Goal: Task Accomplishment & Management: Complete application form

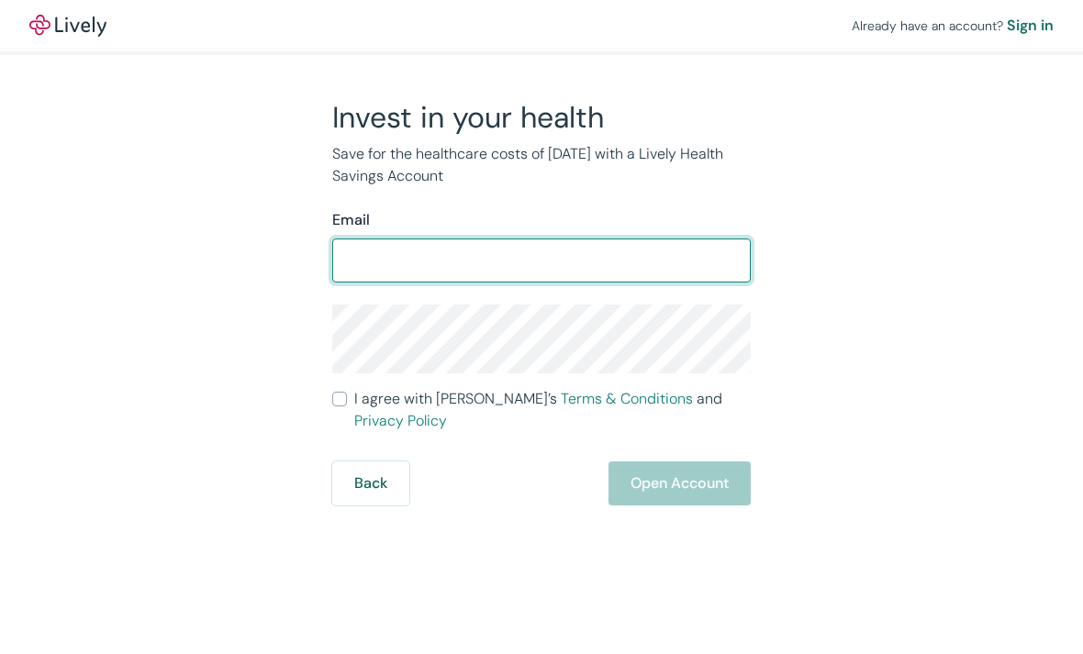
type input "[EMAIL_ADDRESS][DOMAIN_NAME]"
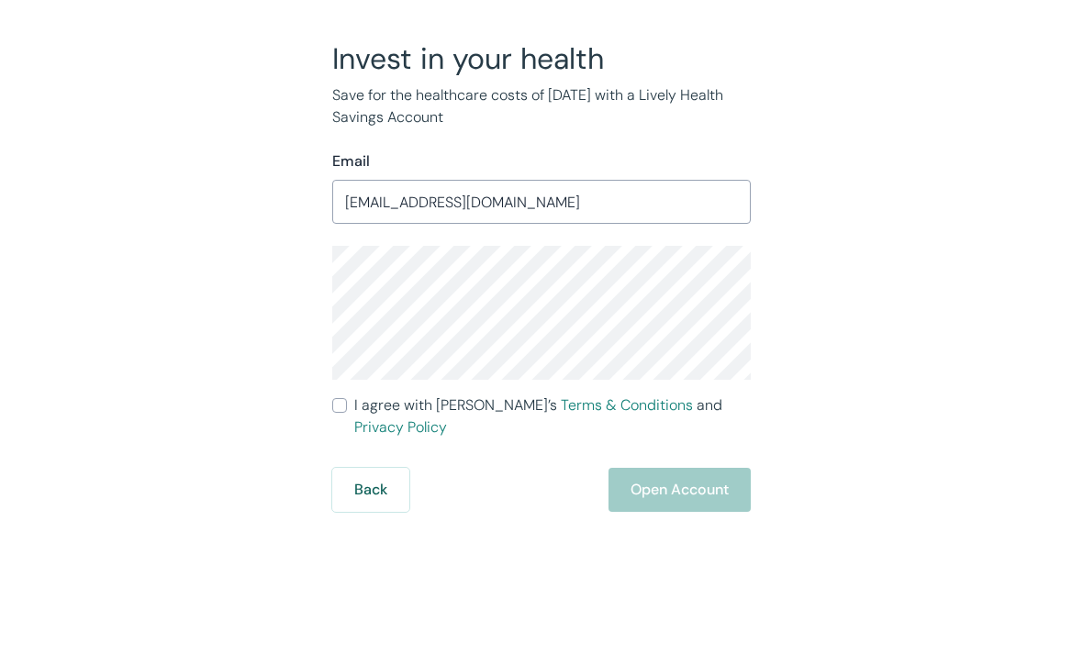
scroll to position [59, 0]
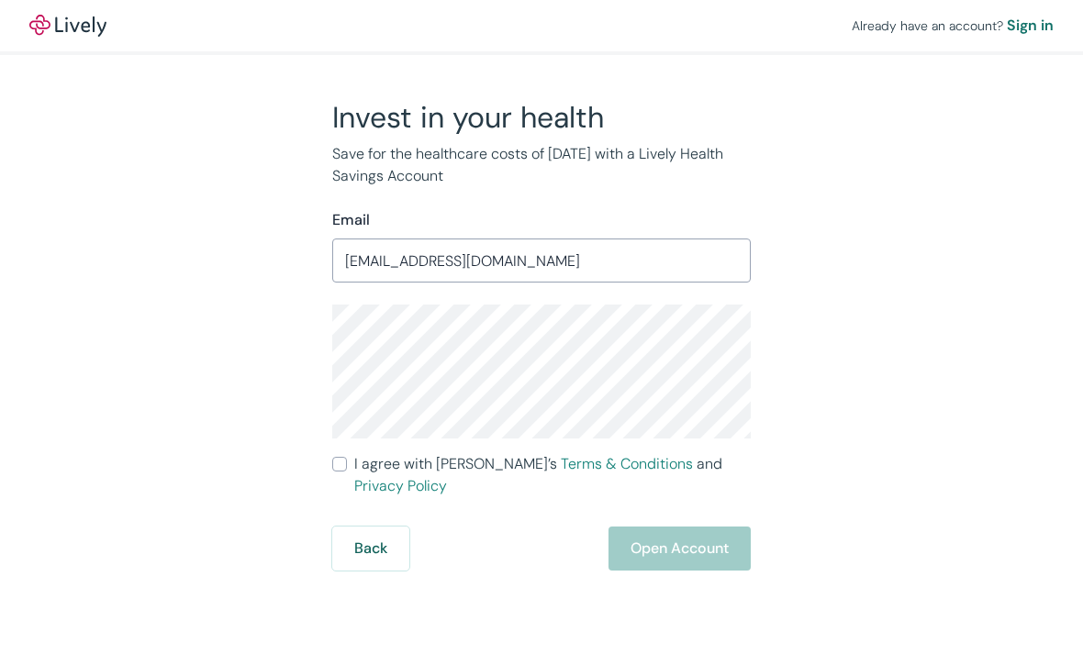
click at [346, 457] on input "I agree with Lively’s Terms & Conditions and Privacy Policy" at bounding box center [339, 464] width 15 height 15
checkbox input "true"
click at [711, 527] on button "Open Account" at bounding box center [679, 549] width 142 height 44
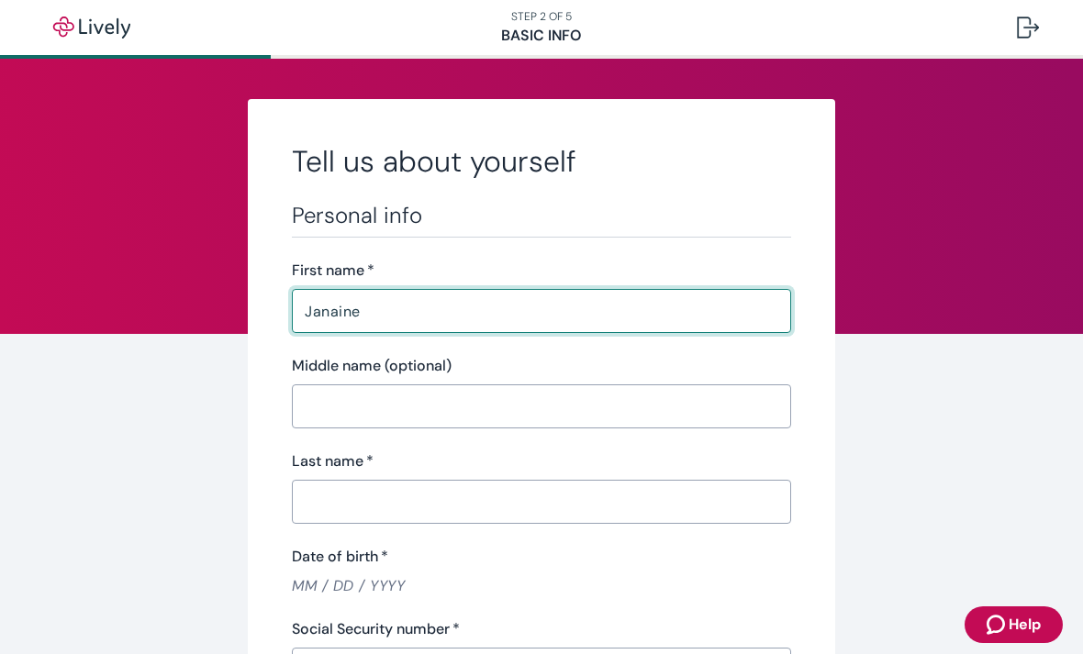
type input "Janaine"
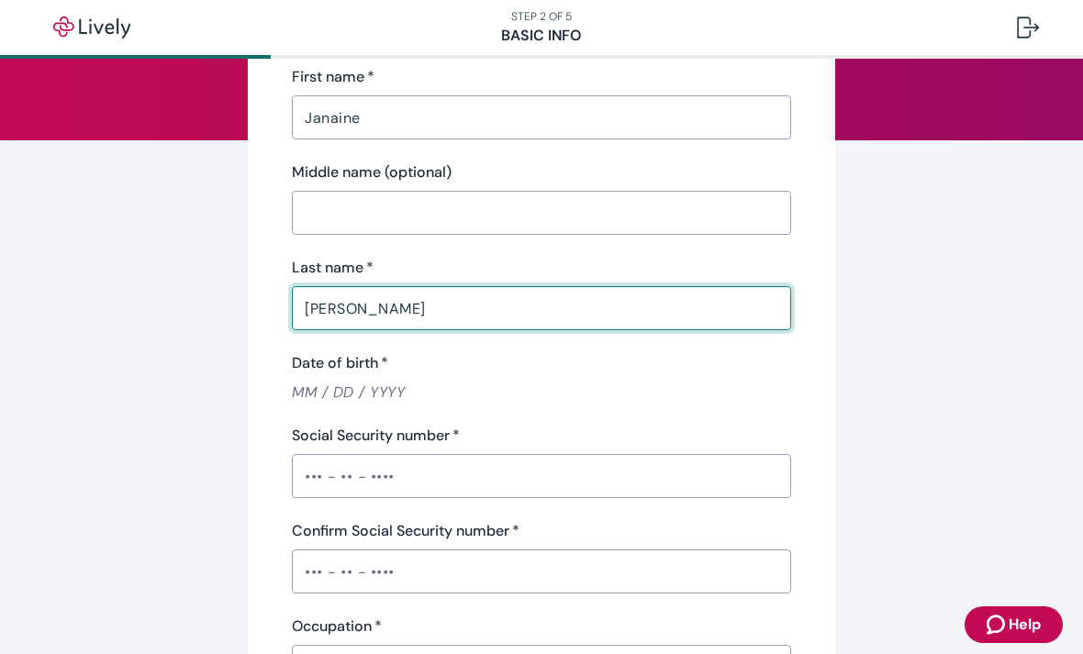
scroll to position [229, 0]
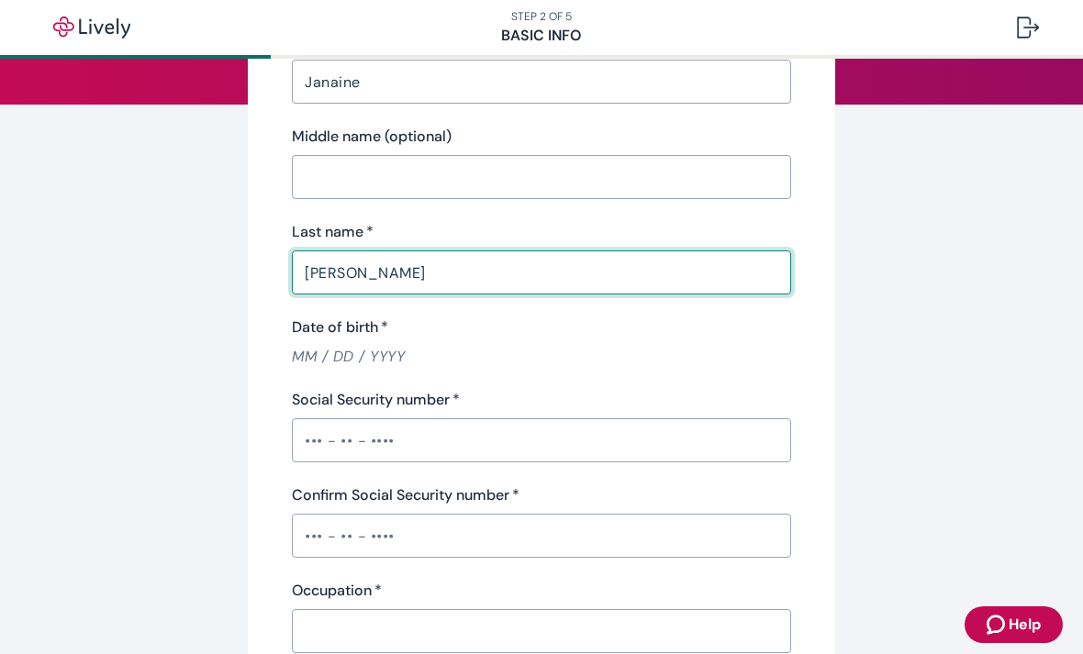
type input "[PERSON_NAME]"
click at [545, 451] on input "Social Security number   *" at bounding box center [541, 440] width 499 height 37
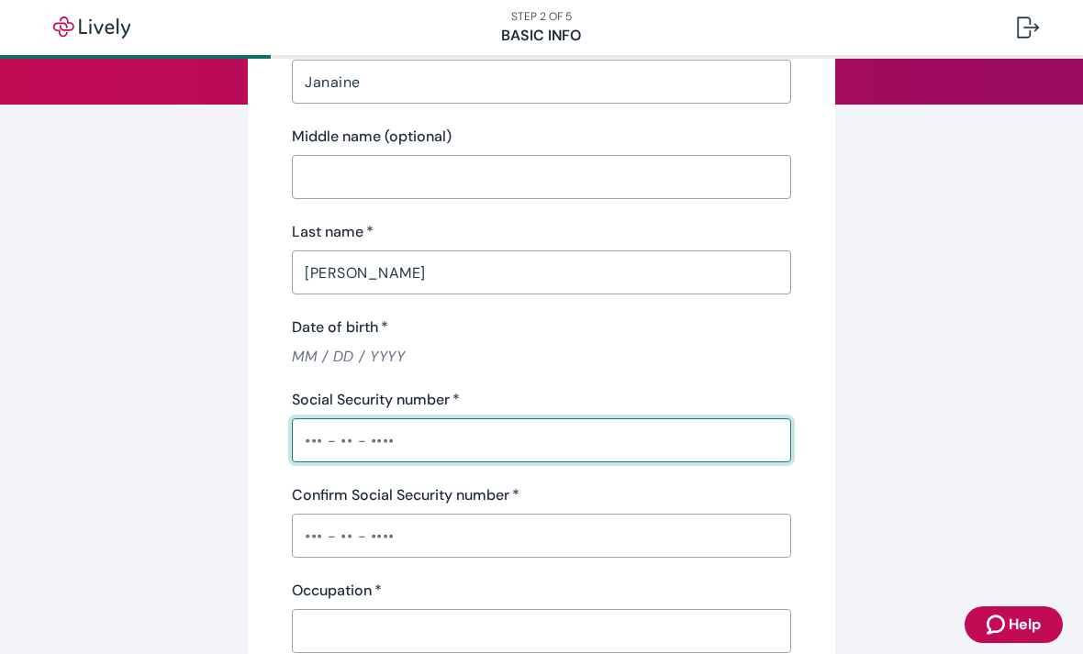
click at [448, 361] on input "Date of birth   *" at bounding box center [541, 356] width 499 height 21
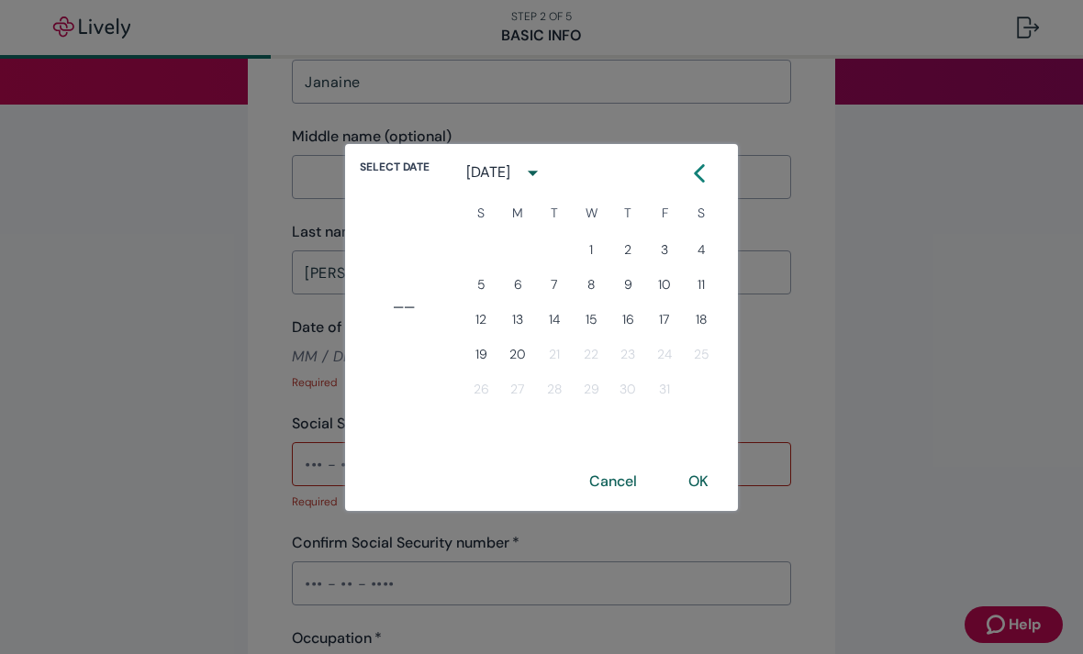
click at [510, 173] on div "[DATE]" at bounding box center [488, 172] width 44 height 22
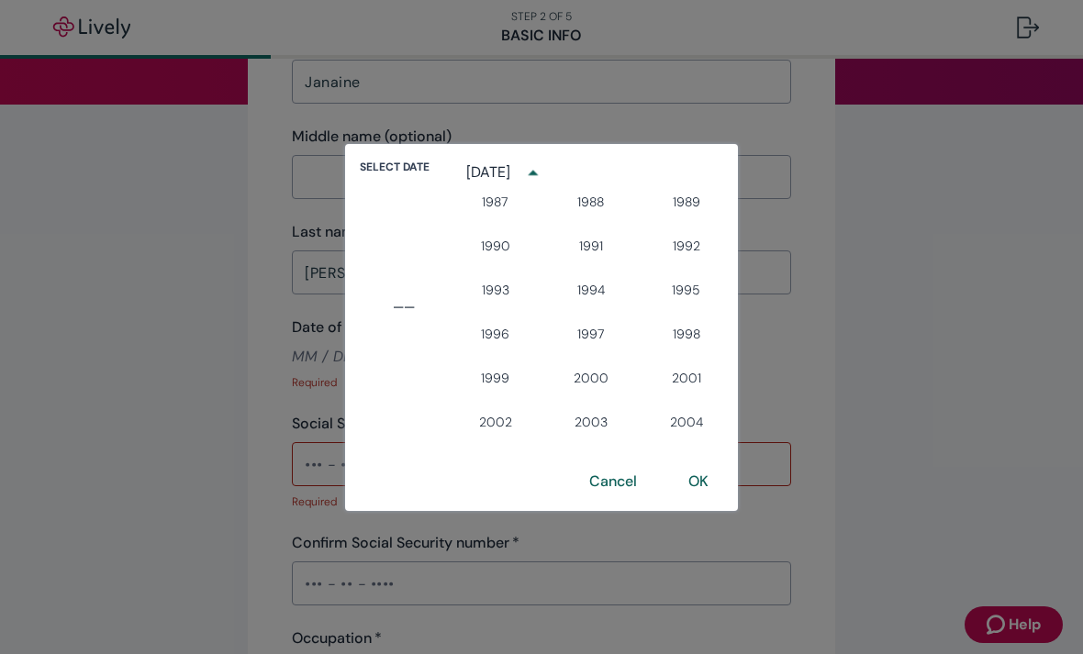
scroll to position [1241, 0]
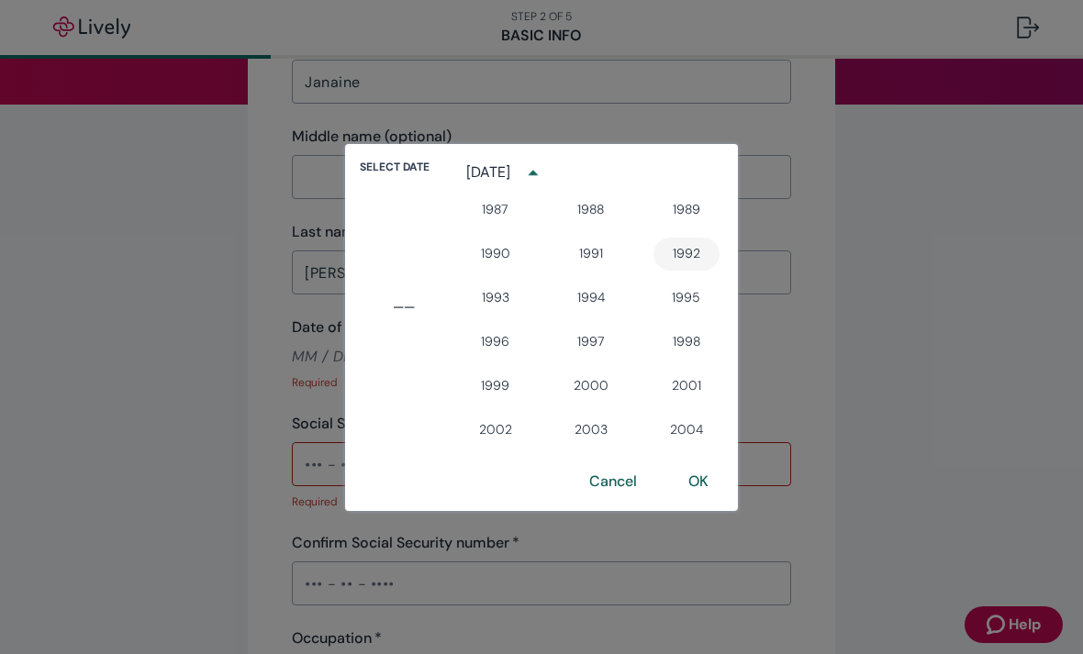
click at [695, 255] on button "1992" at bounding box center [686, 254] width 66 height 33
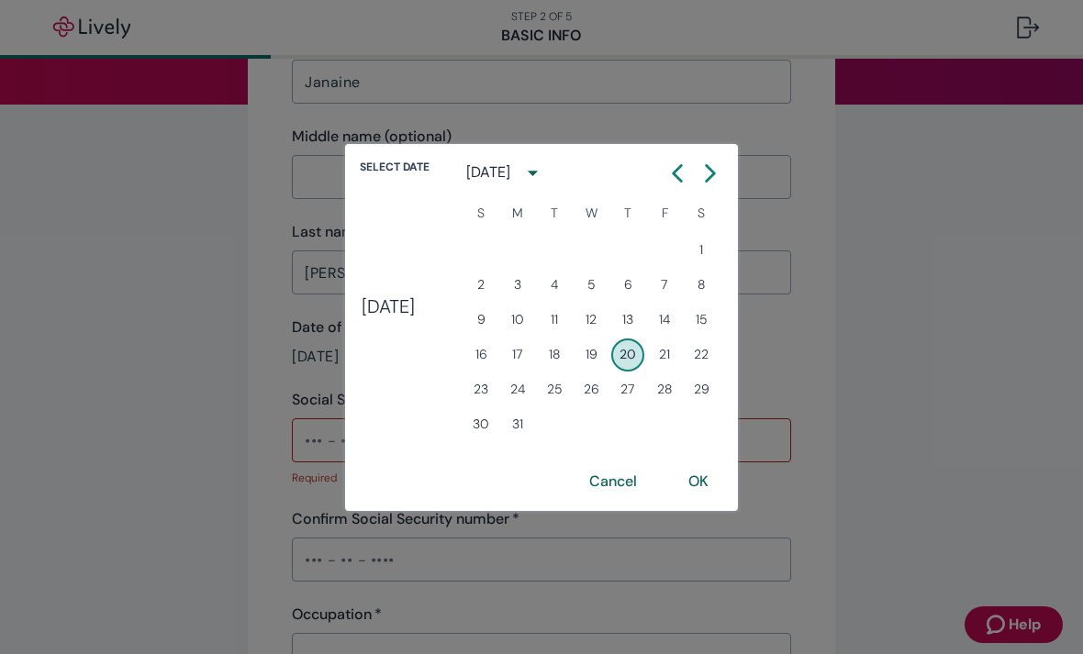
click at [406, 311] on h4 "[DATE]" at bounding box center [388, 306] width 53 height 22
click at [686, 171] on button "Previous month" at bounding box center [677, 173] width 33 height 33
click at [684, 175] on button "Previous month" at bounding box center [677, 173] width 33 height 33
click at [682, 172] on icon "Calendar left arrow" at bounding box center [678, 173] width 8 height 16
click at [685, 172] on button "Previous month" at bounding box center [677, 173] width 33 height 33
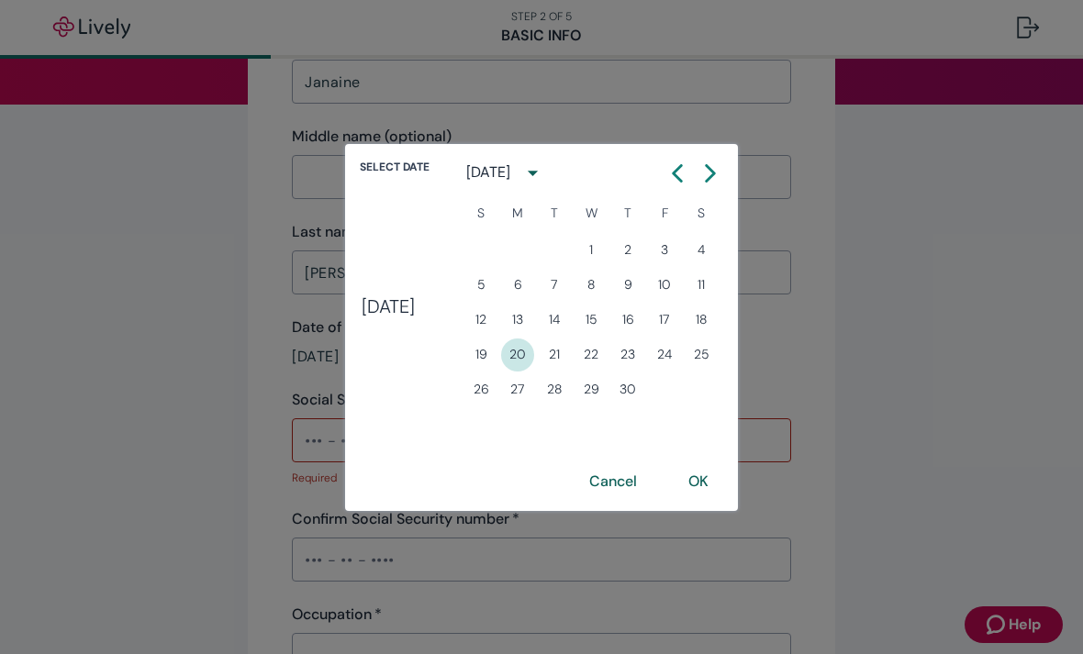
click at [532, 351] on button "20" at bounding box center [517, 355] width 33 height 33
type input "[DATE]"
click at [729, 473] on button "OK" at bounding box center [698, 482] width 64 height 44
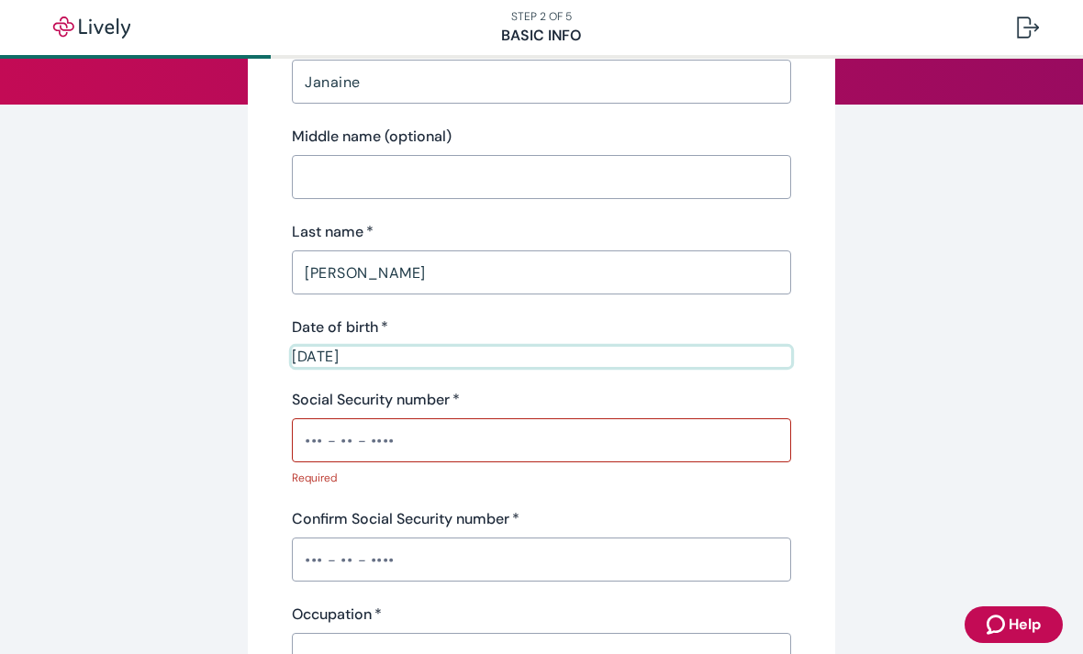
click at [629, 451] on input "Social Security number   *" at bounding box center [541, 440] width 499 height 37
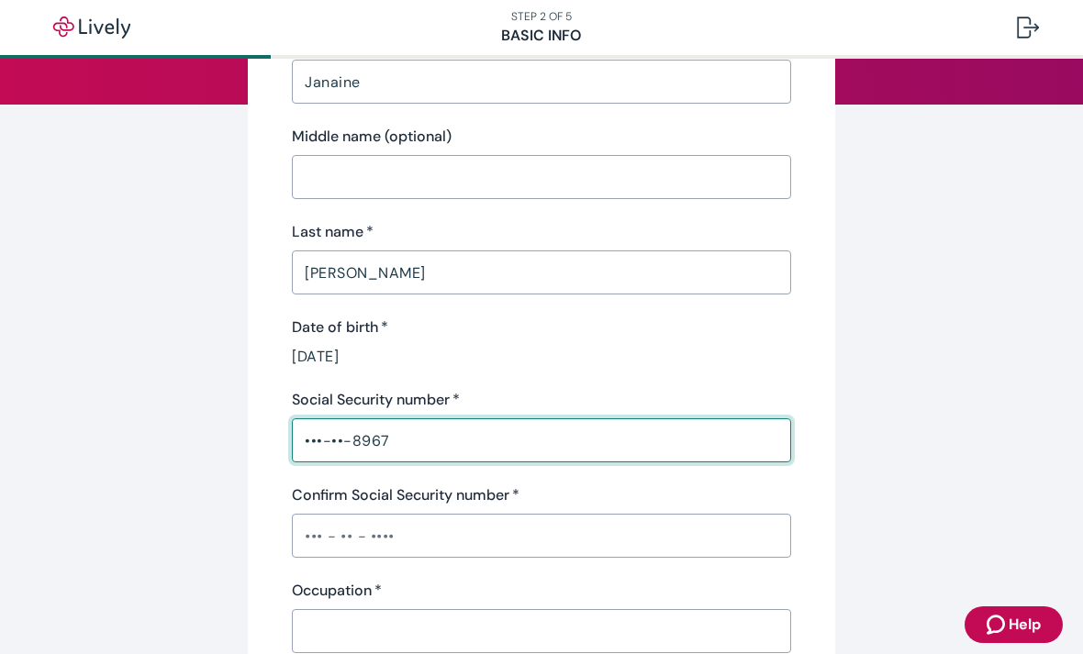
type input "•••-••-8967"
click at [569, 543] on input "Confirm Social Security number   *" at bounding box center [541, 536] width 499 height 37
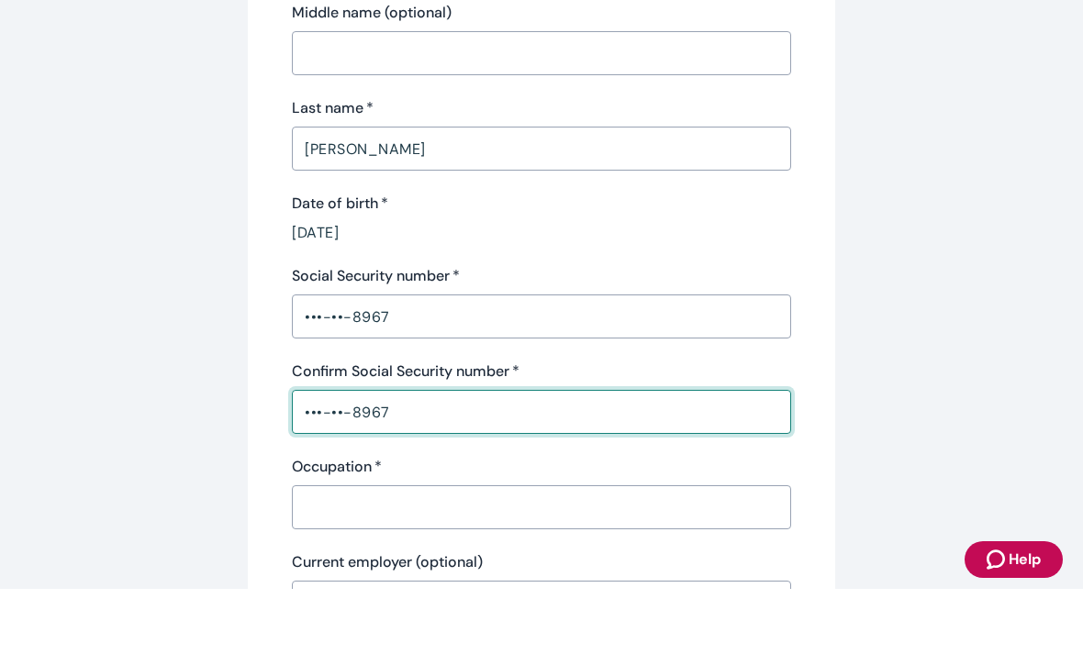
scroll to position [368, 0]
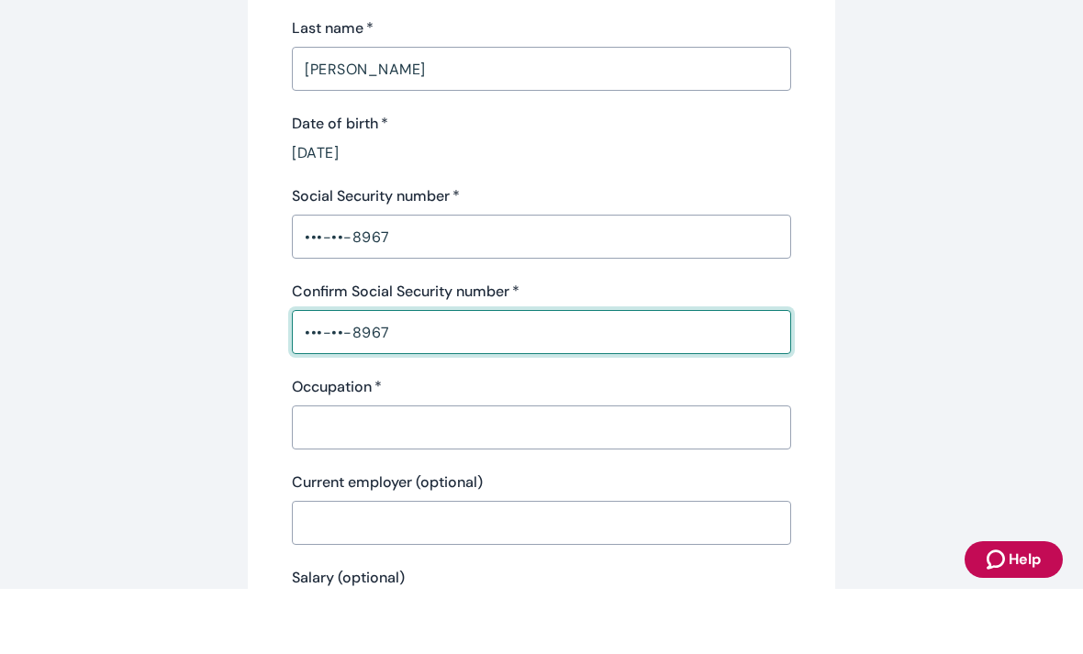
type input "•••-••-8967"
click at [670, 474] on input "Occupation   *" at bounding box center [541, 492] width 499 height 37
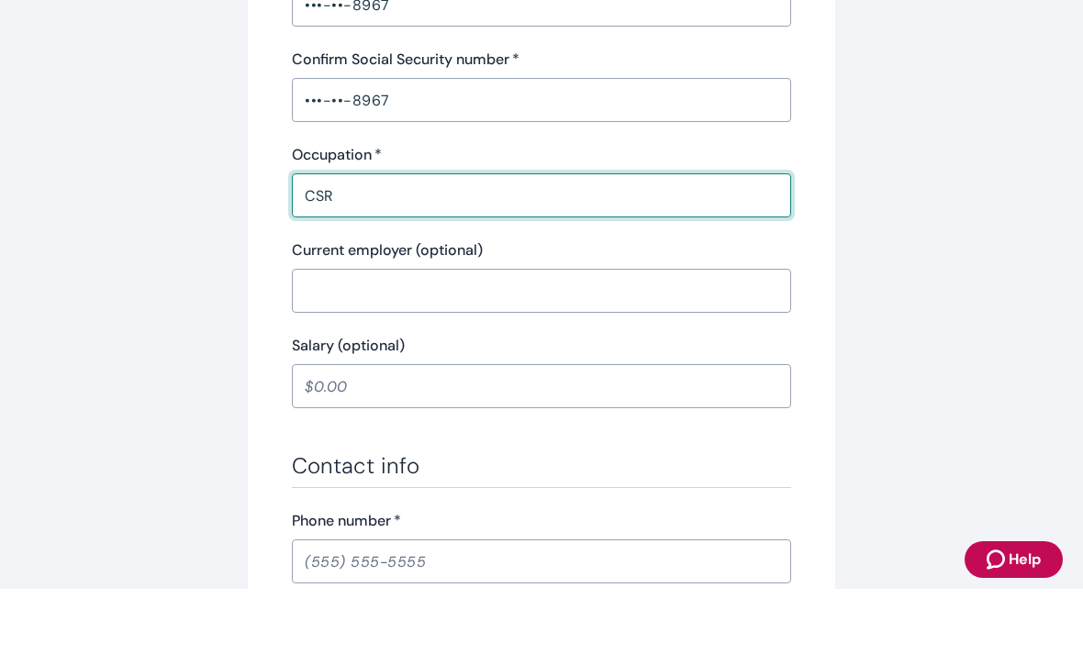
scroll to position [637, 0]
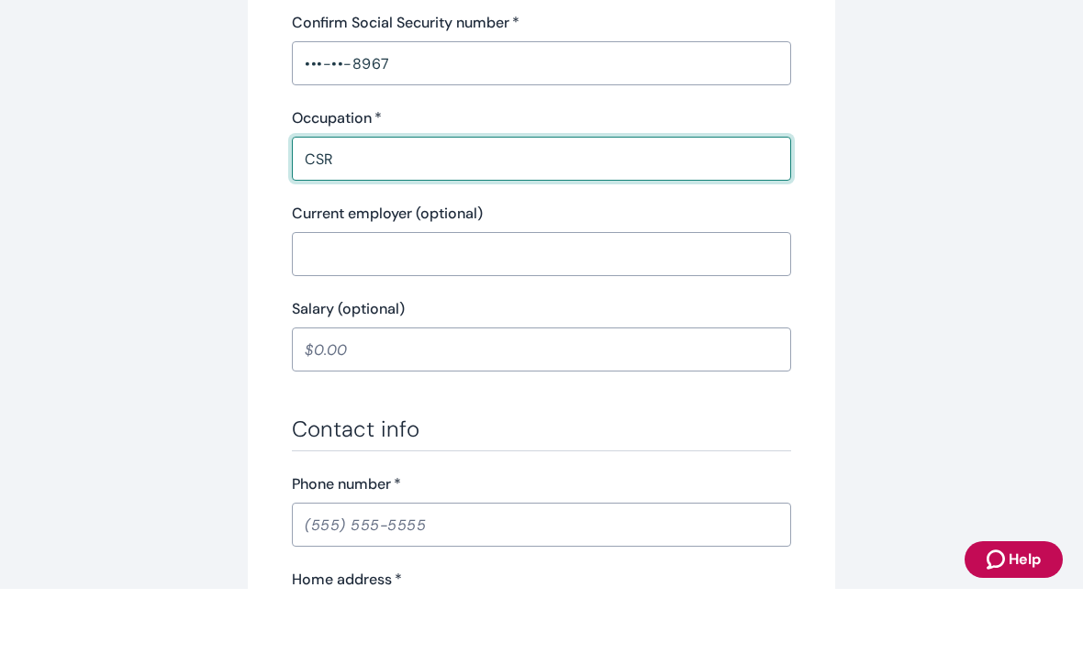
type input "CSR"
click at [559, 396] on input "Salary (optional)" at bounding box center [541, 414] width 499 height 37
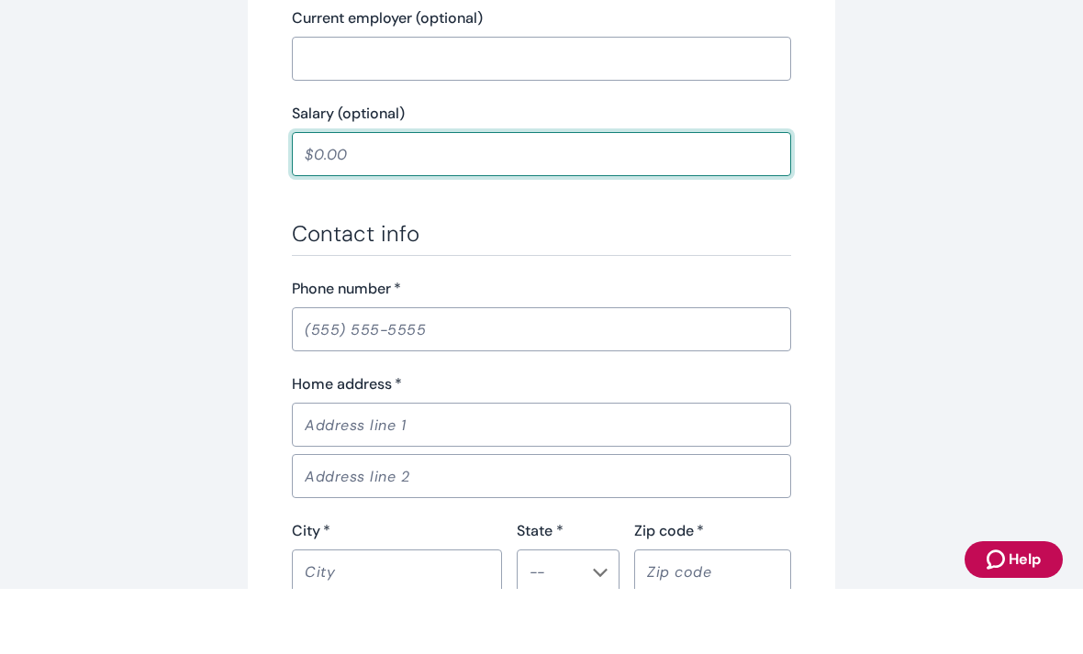
scroll to position [835, 0]
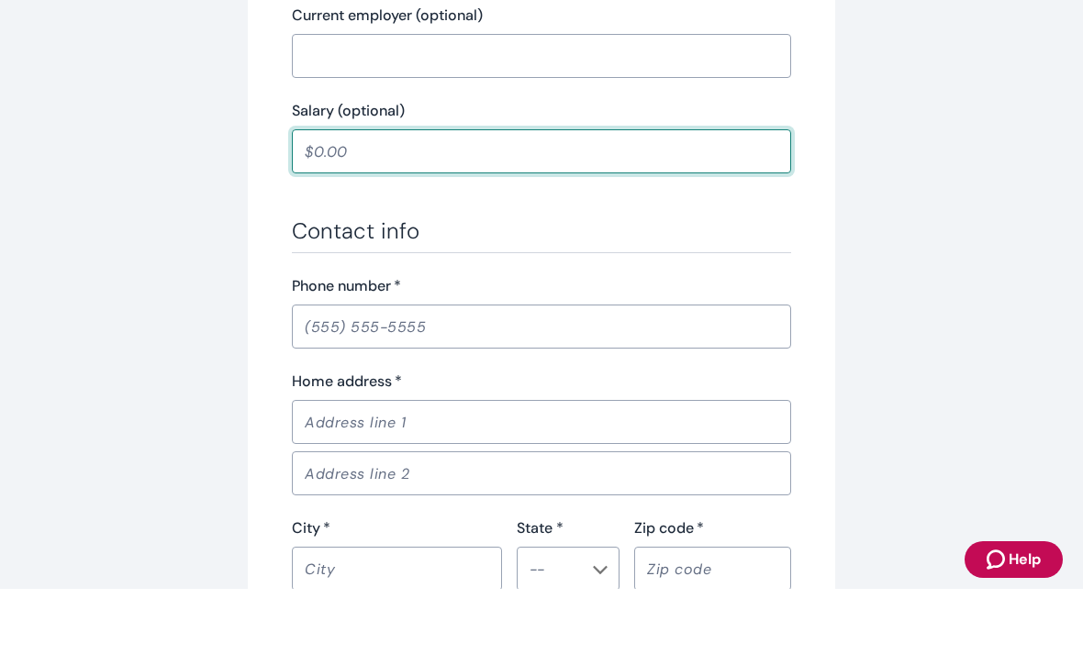
click at [614, 373] on input "Phone number   *" at bounding box center [541, 391] width 499 height 37
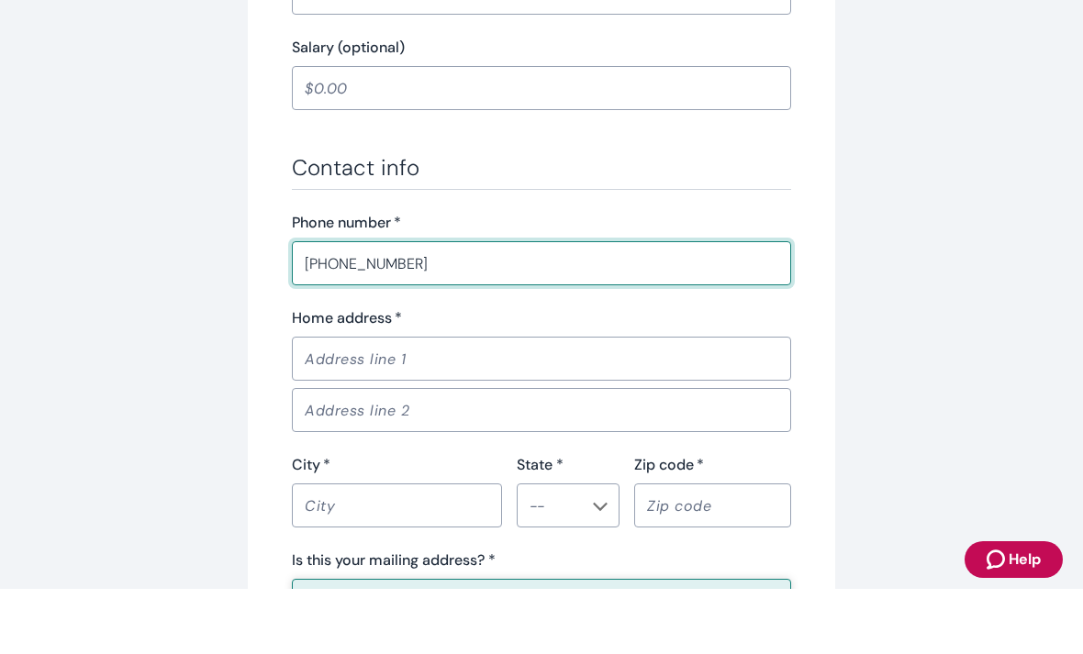
scroll to position [991, 0]
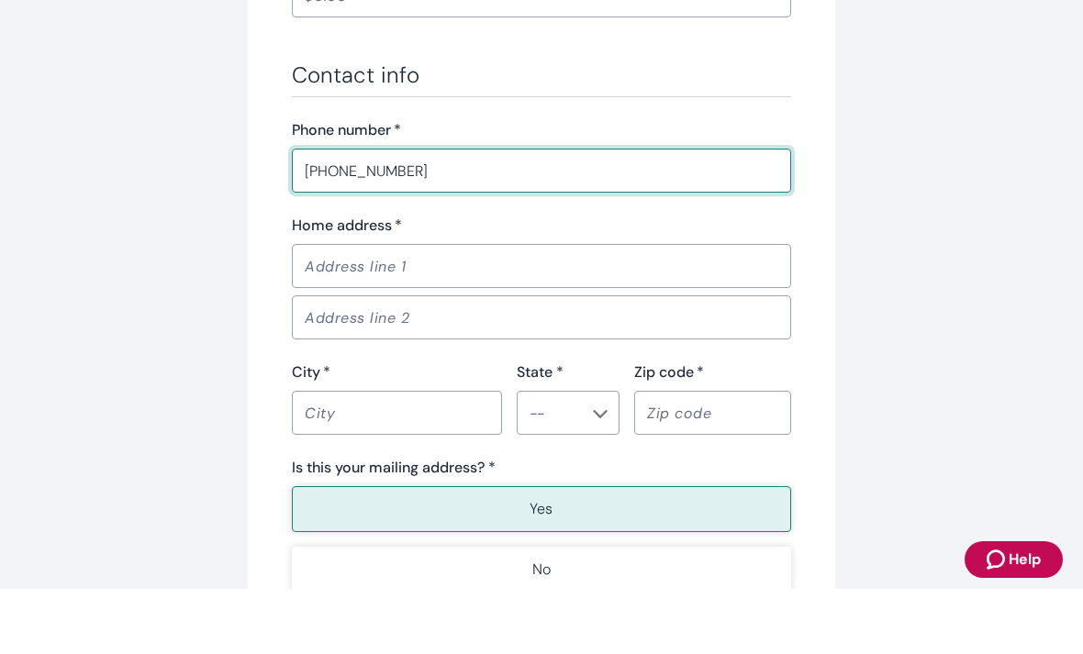
type input "[PHONE_NUMBER]"
click at [581, 313] on input "Home address   *" at bounding box center [541, 331] width 499 height 37
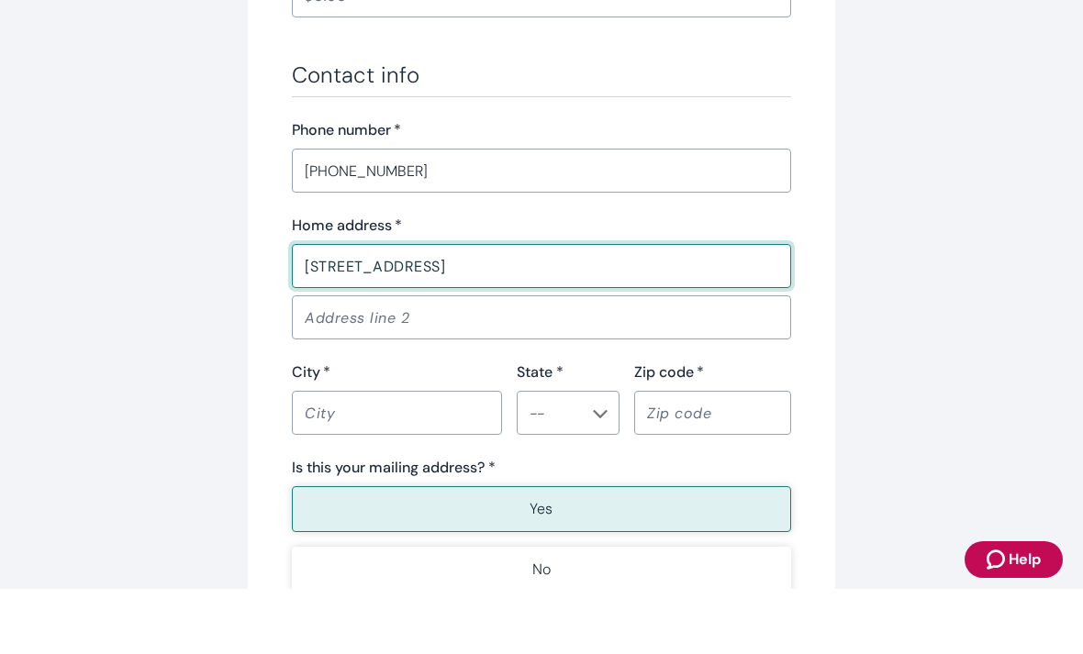
type input "[STREET_ADDRESS]"
click at [452, 460] on input "City   *" at bounding box center [397, 478] width 210 height 37
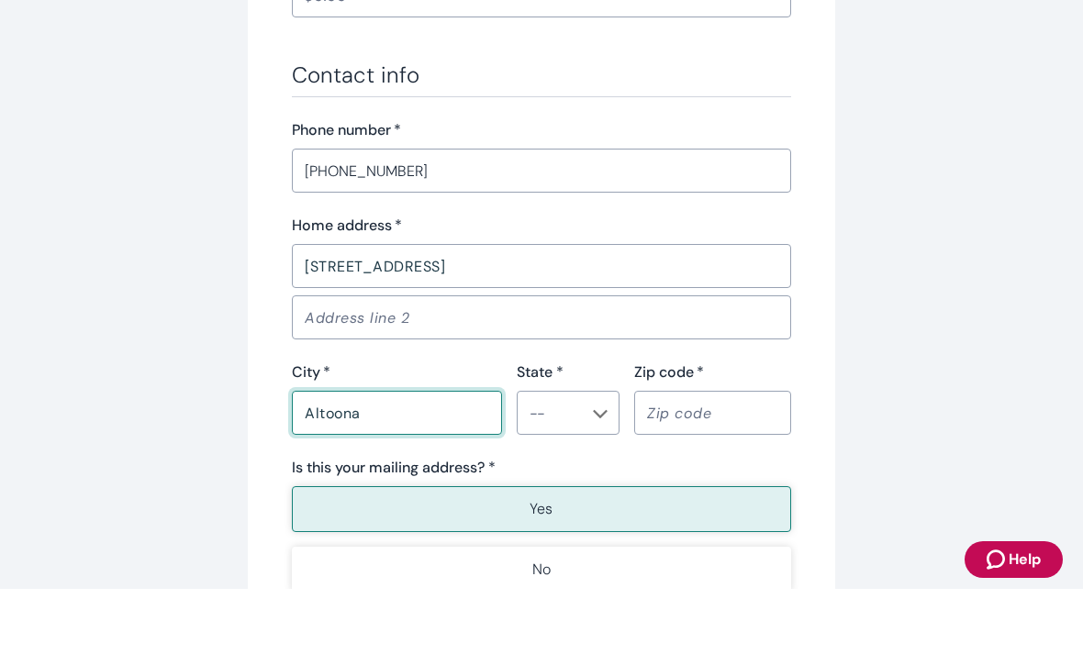
type input "Altoona"
click at [577, 465] on input "State *" at bounding box center [552, 478] width 61 height 26
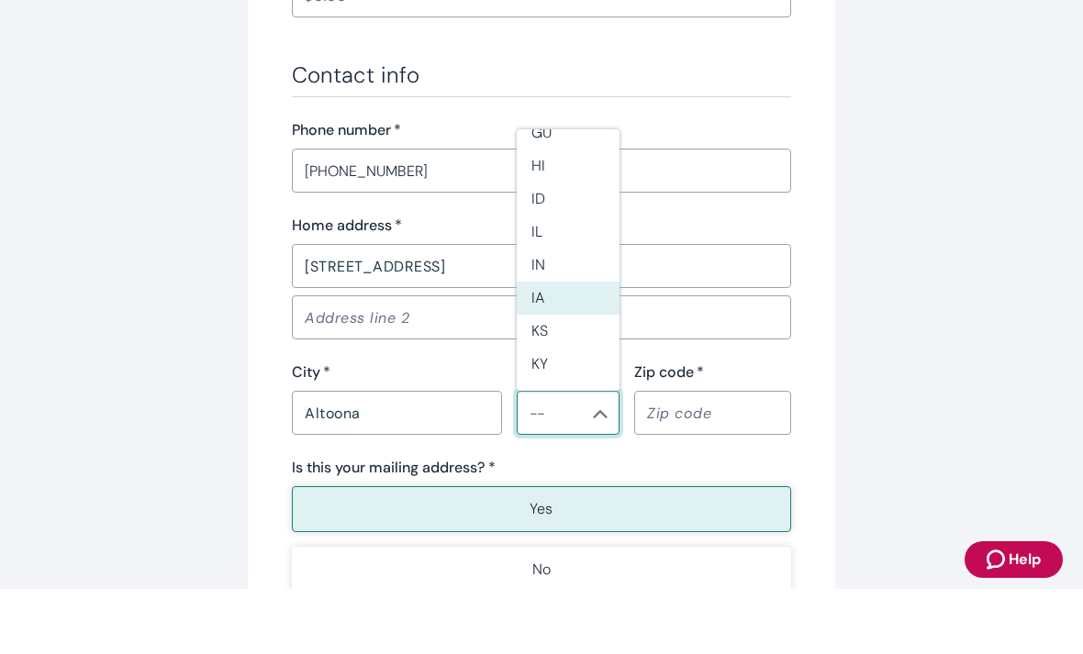
scroll to position [452, 0]
click at [586, 344] on li "IA" at bounding box center [568, 360] width 103 height 33
type input "IA"
click at [728, 460] on input "Zip code   *" at bounding box center [712, 478] width 157 height 37
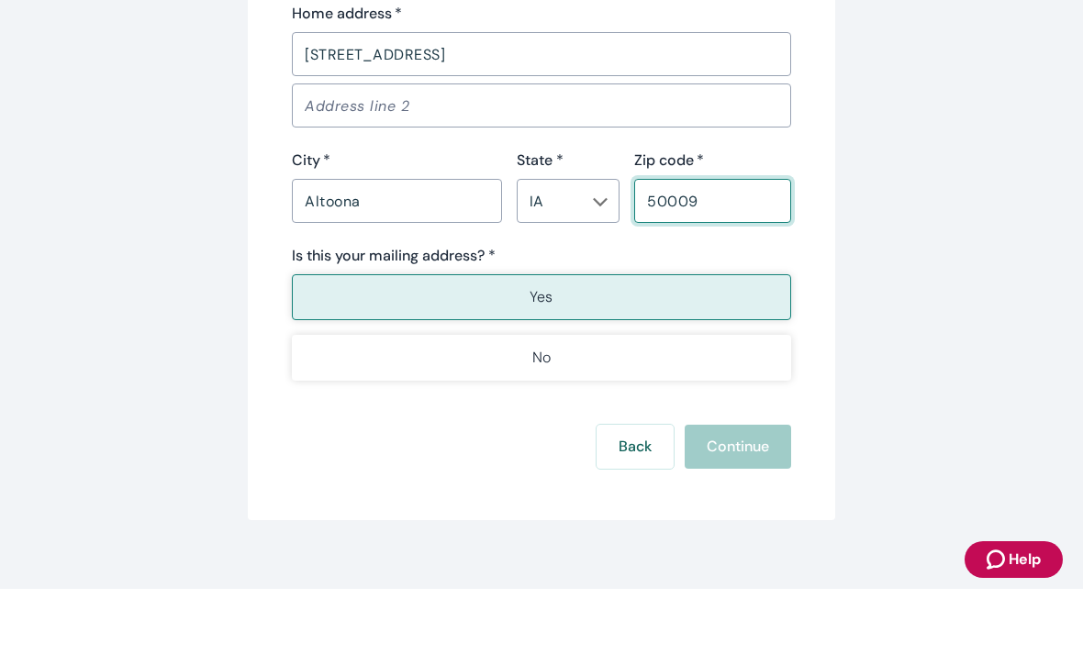
scroll to position [1219, 0]
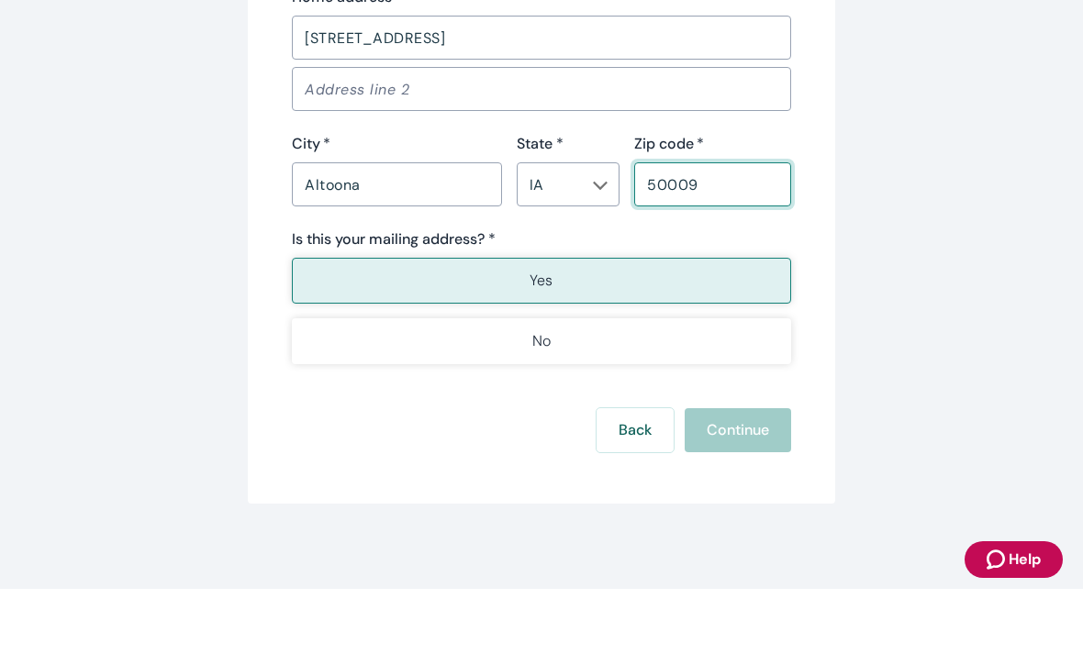
type input "50009"
click at [655, 323] on button "Yes" at bounding box center [541, 346] width 499 height 46
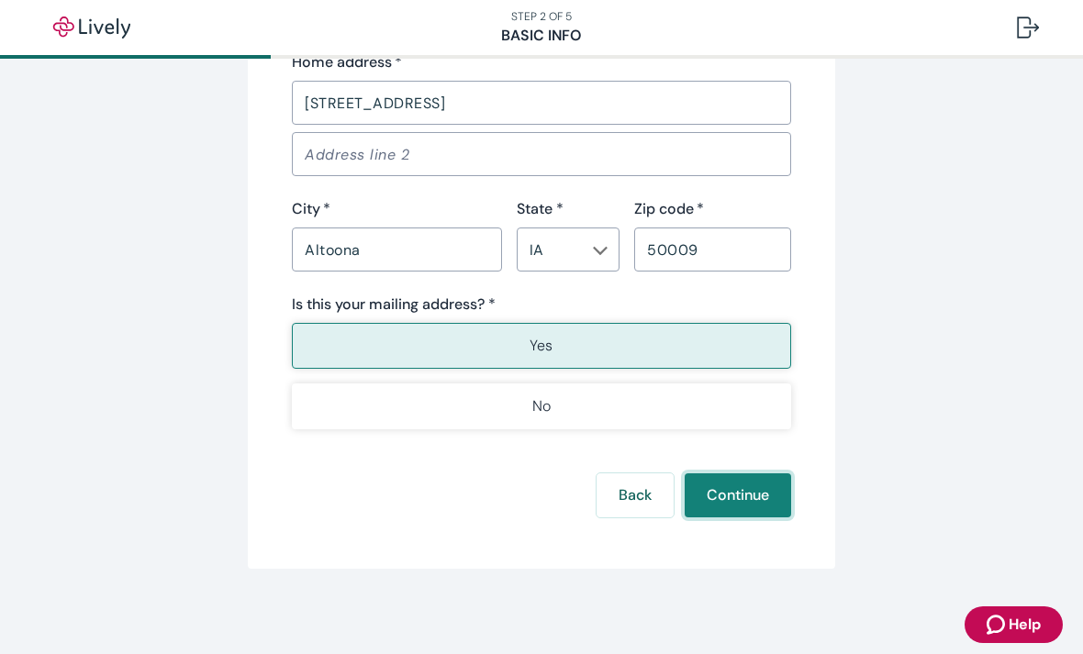
click at [767, 494] on button "Continue" at bounding box center [738, 495] width 106 height 44
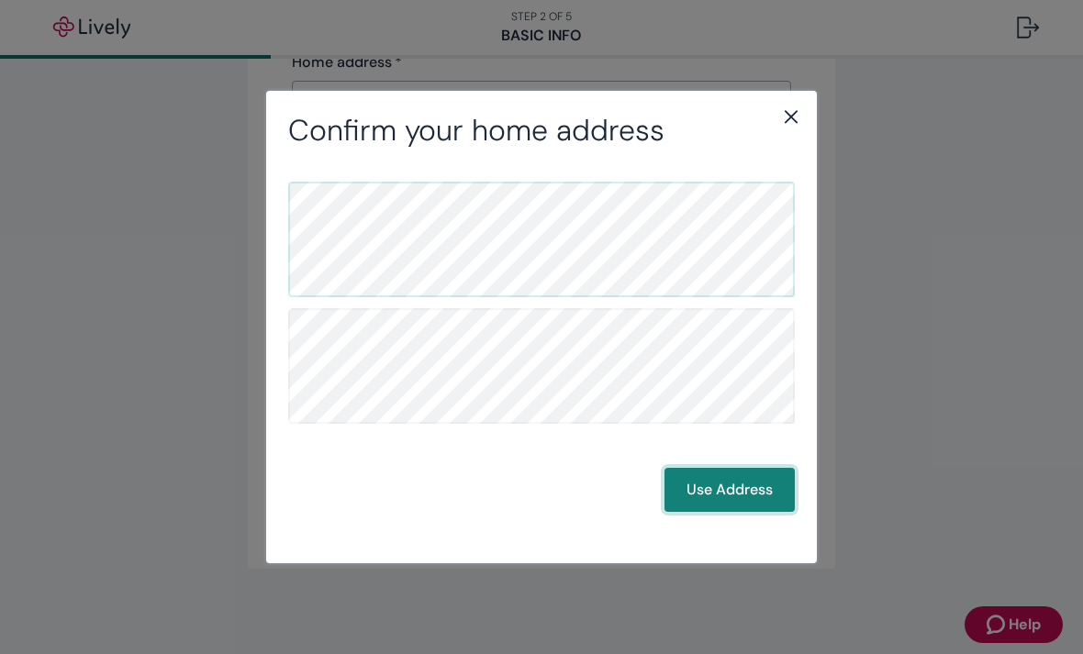
click at [750, 493] on button "Use Address" at bounding box center [729, 490] width 130 height 44
click at [743, 470] on button "Use Address" at bounding box center [729, 490] width 130 height 44
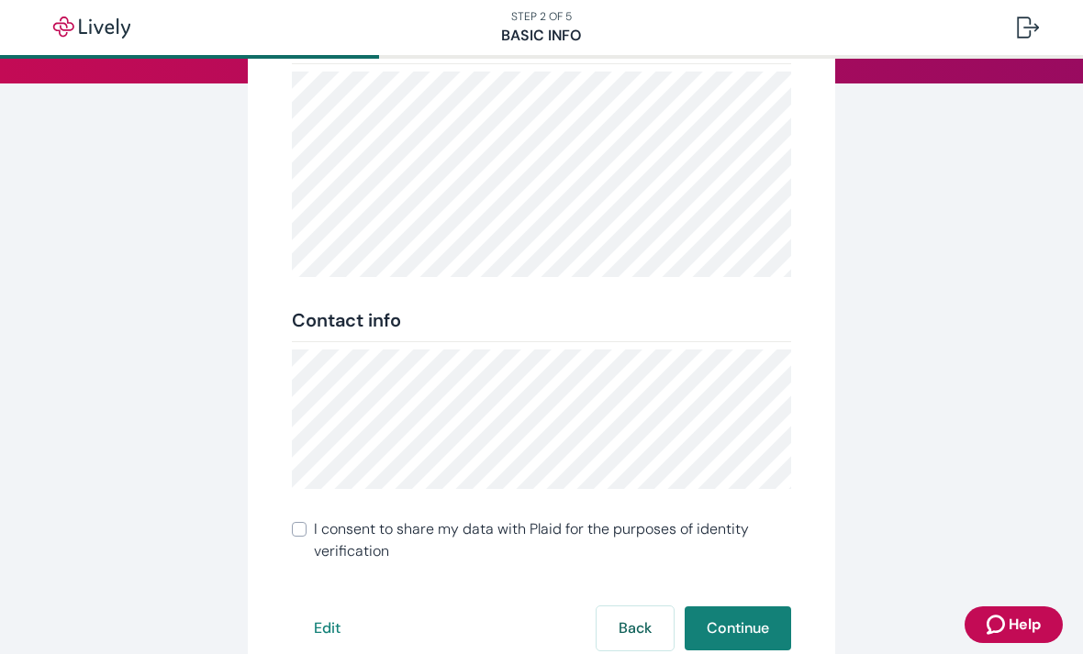
scroll to position [310, 0]
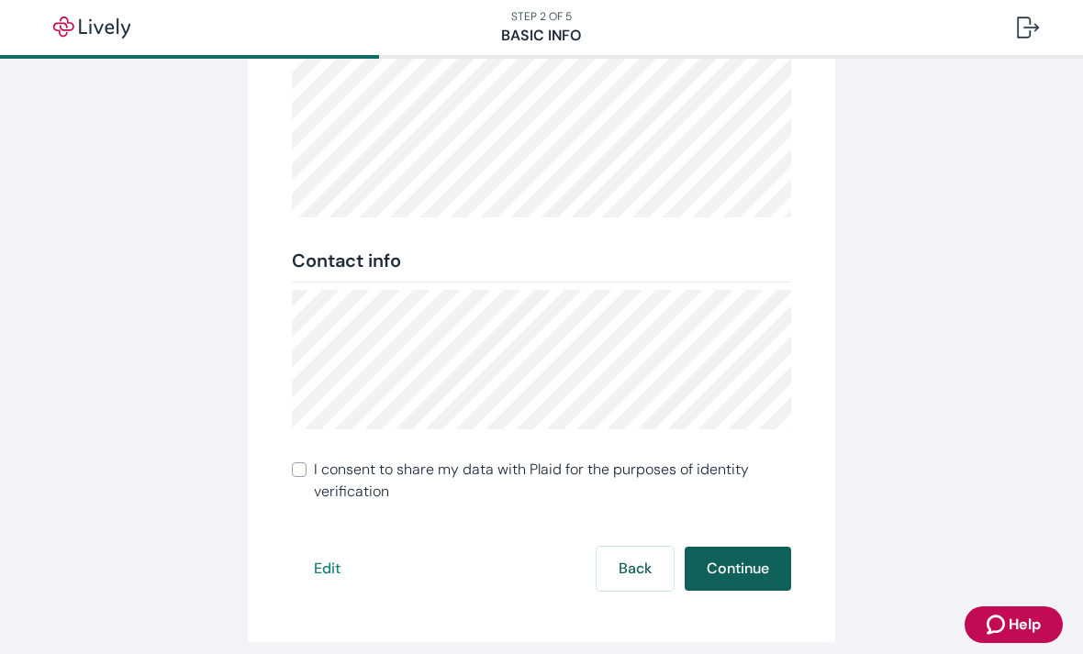
click at [746, 581] on button "Continue" at bounding box center [738, 569] width 106 height 44
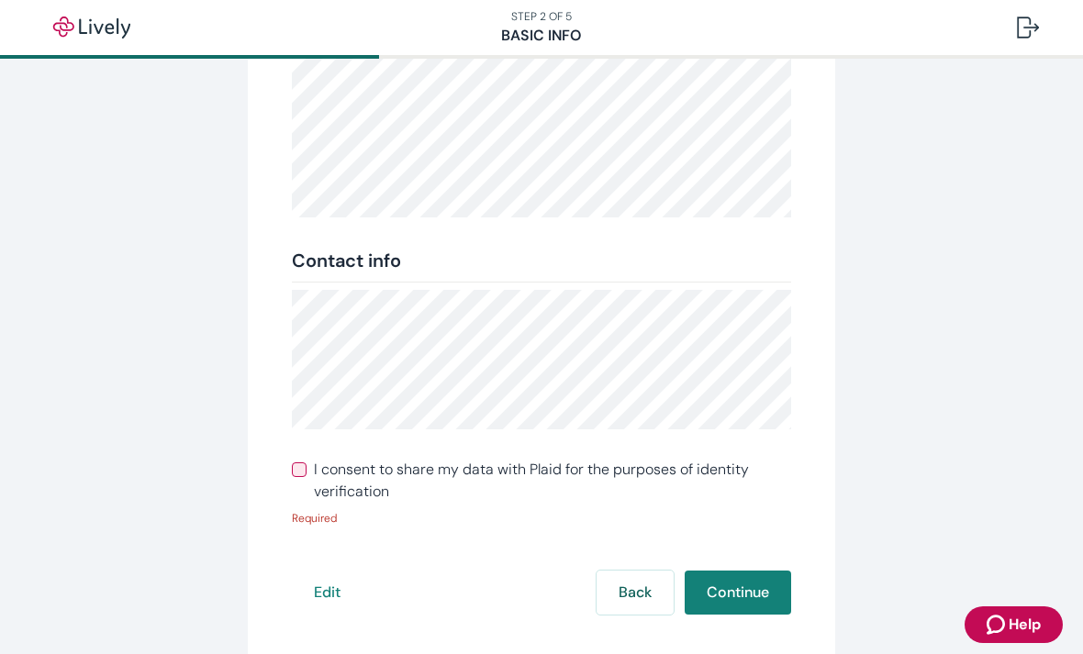
click at [295, 472] on input "I consent to share my data with Plaid for the purposes of identity verification" at bounding box center [299, 469] width 15 height 15
checkbox input "true"
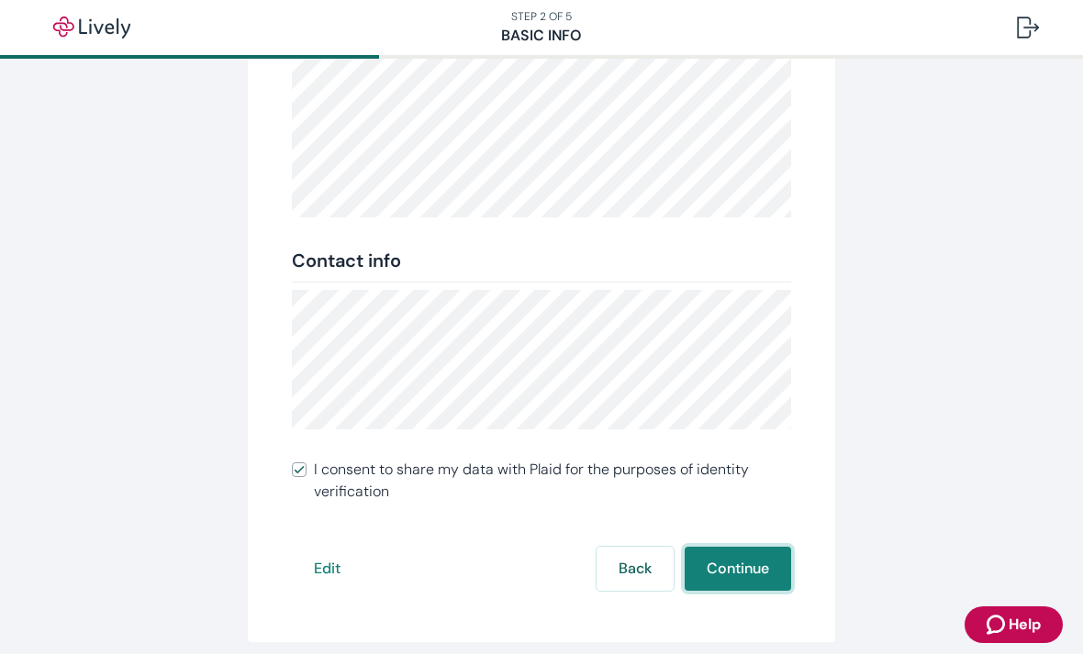
click at [738, 579] on button "Continue" at bounding box center [738, 569] width 106 height 44
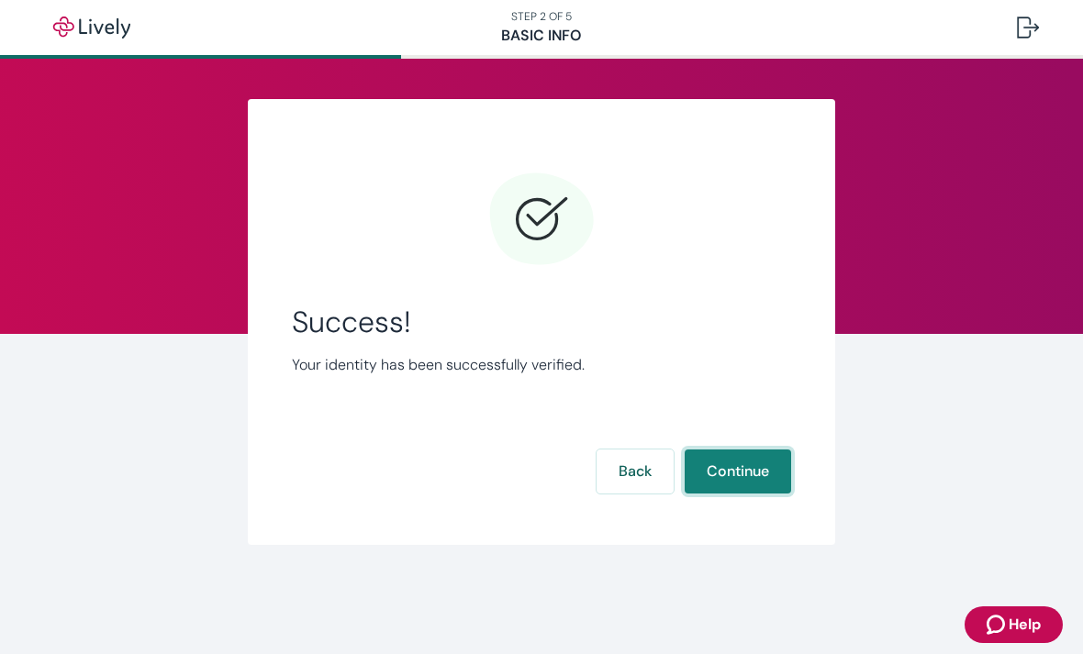
click at [732, 490] on button "Continue" at bounding box center [738, 472] width 106 height 44
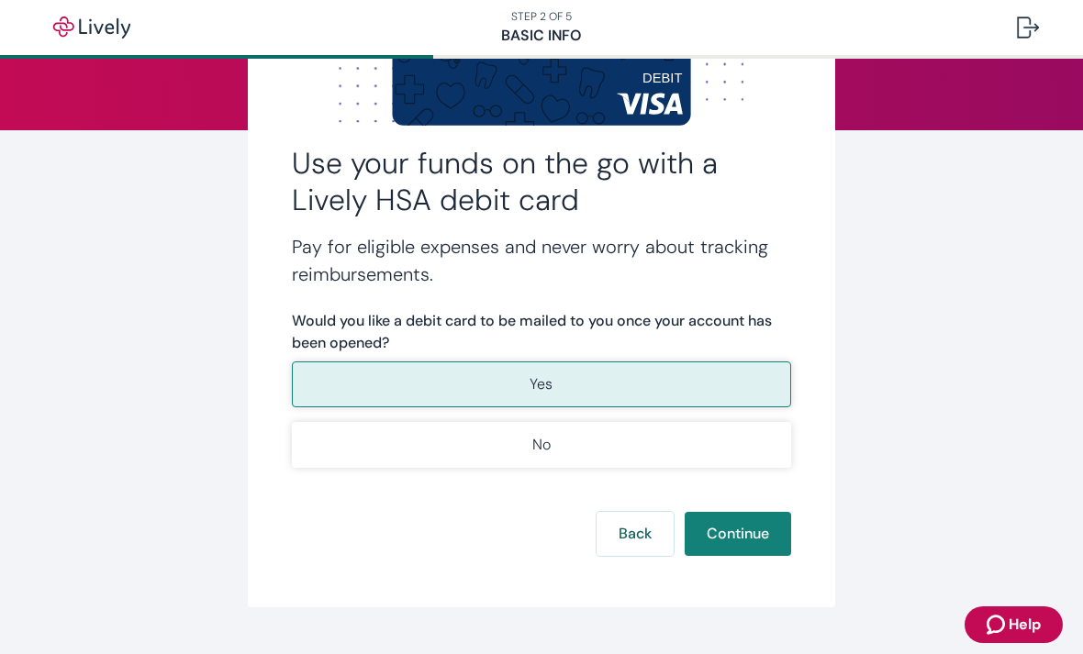
scroll to position [199, 0]
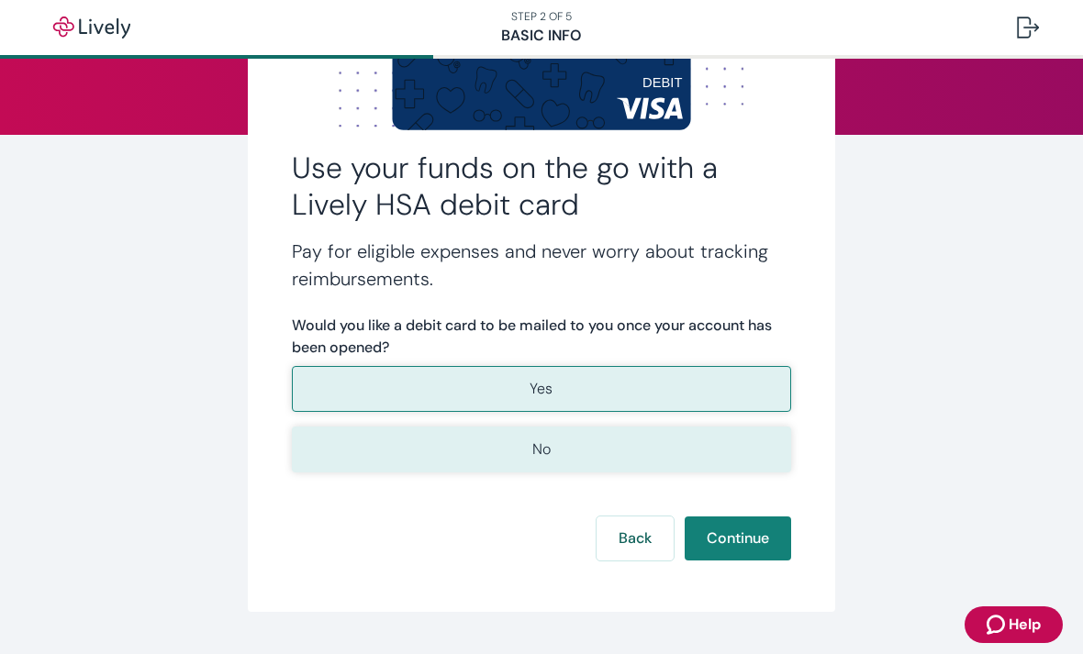
click at [737, 458] on button "No" at bounding box center [541, 450] width 499 height 46
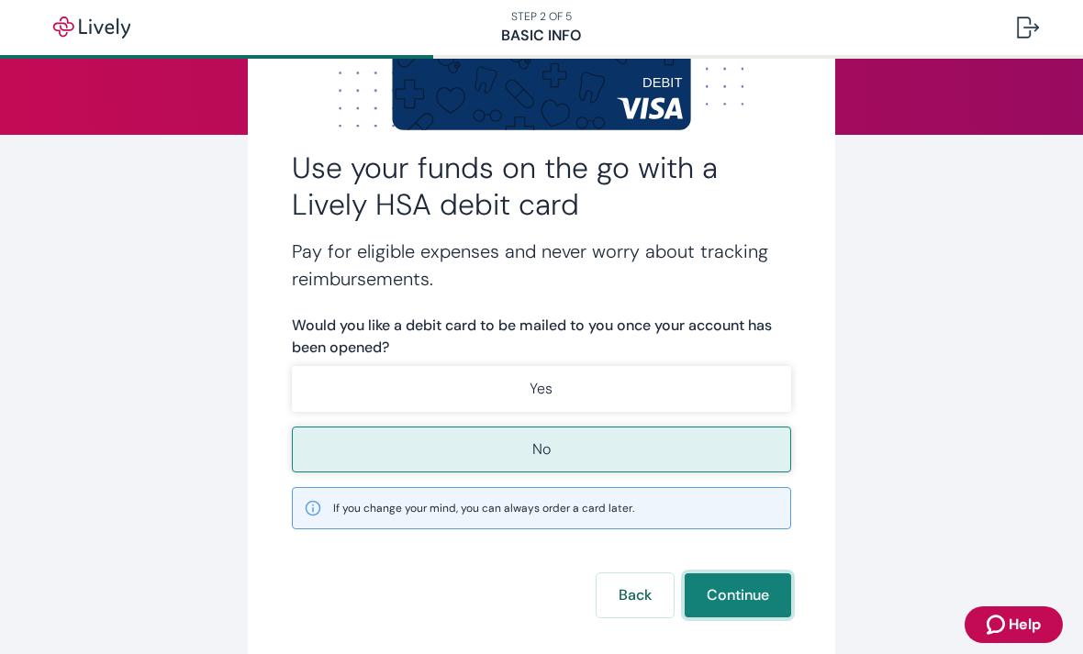
click at [758, 595] on button "Continue" at bounding box center [738, 595] width 106 height 44
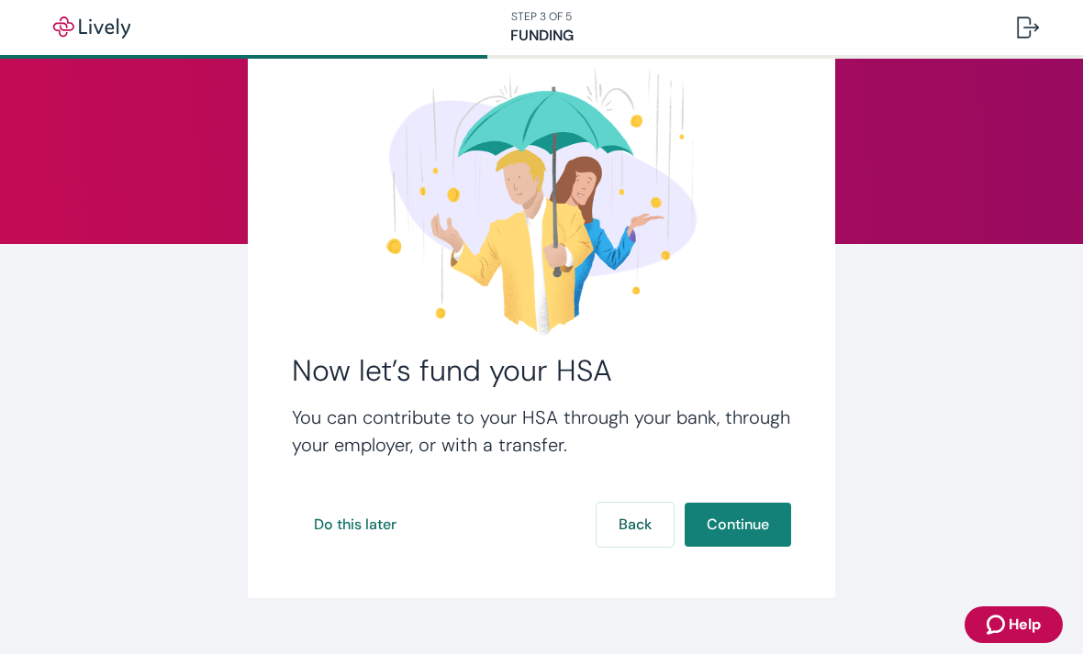
scroll to position [91, 0]
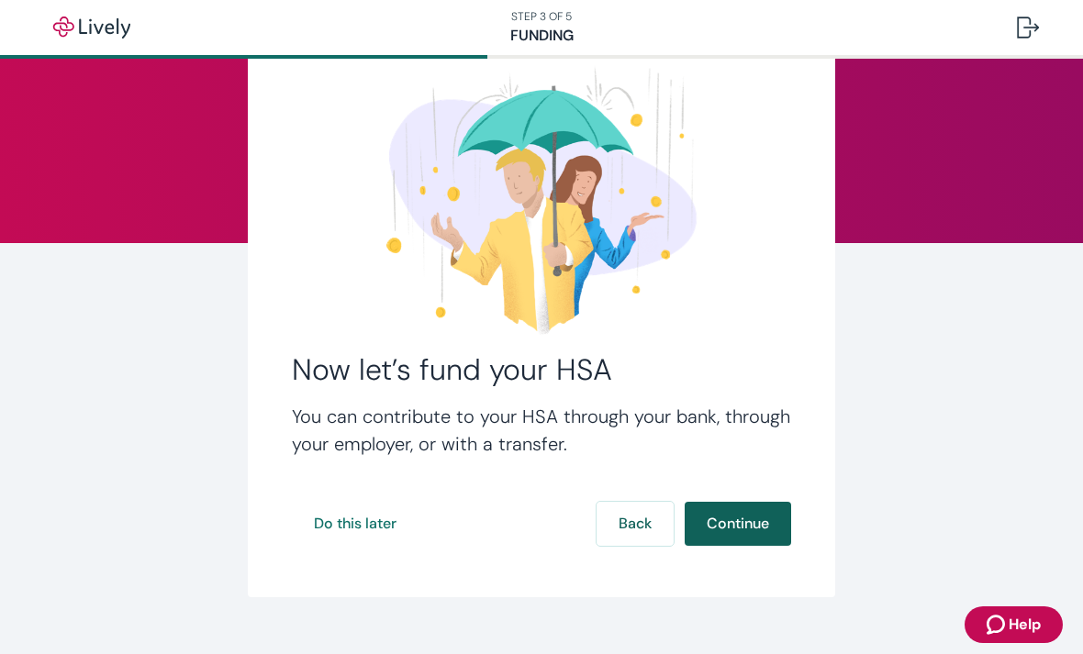
click at [748, 535] on button "Continue" at bounding box center [738, 524] width 106 height 44
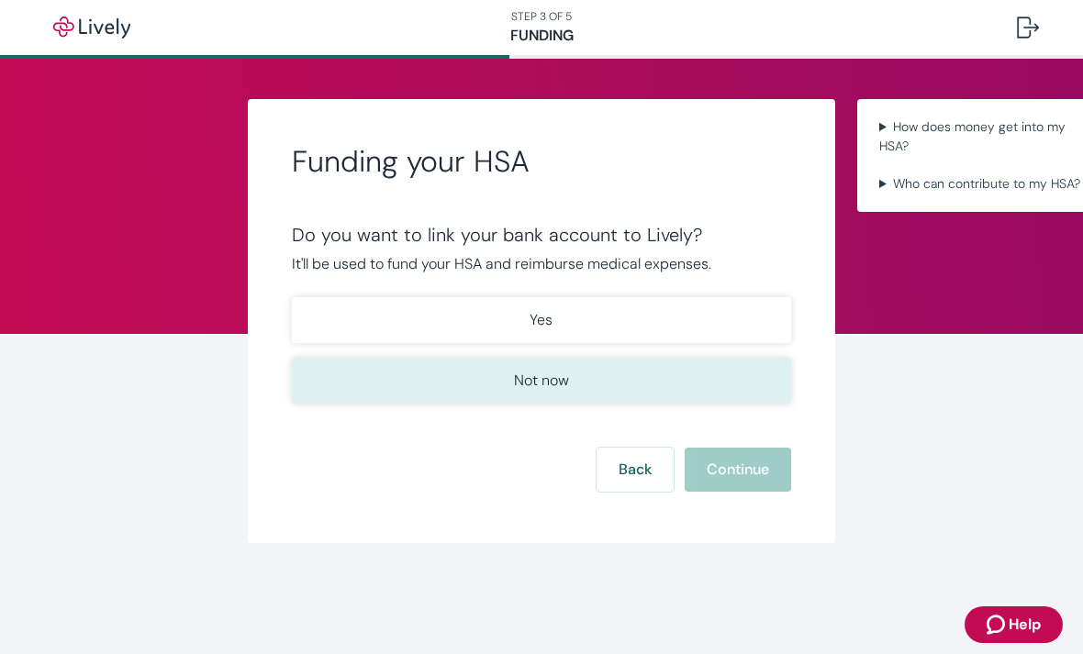
click at [698, 383] on button "Not now" at bounding box center [541, 381] width 499 height 46
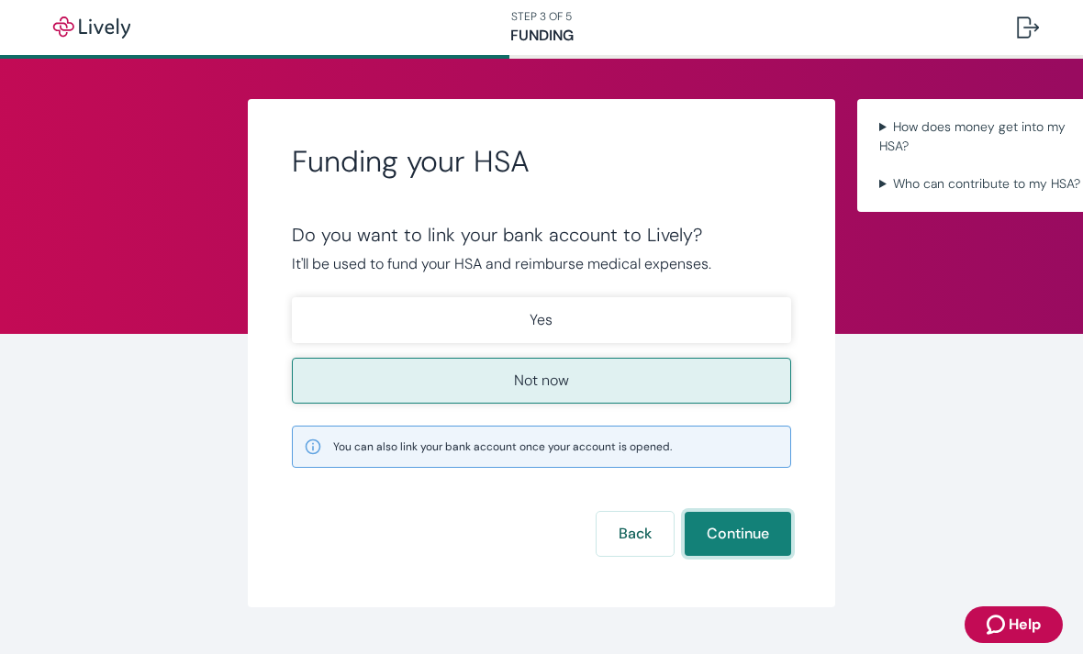
click at [774, 534] on button "Continue" at bounding box center [738, 534] width 106 height 44
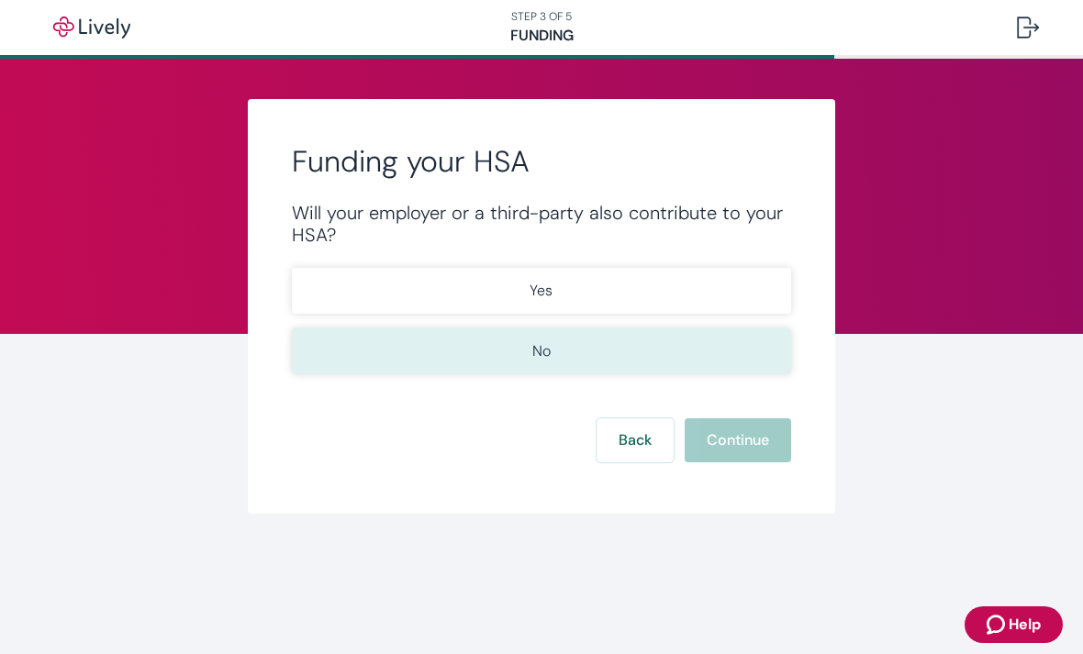
click at [728, 370] on button "No" at bounding box center [541, 351] width 499 height 46
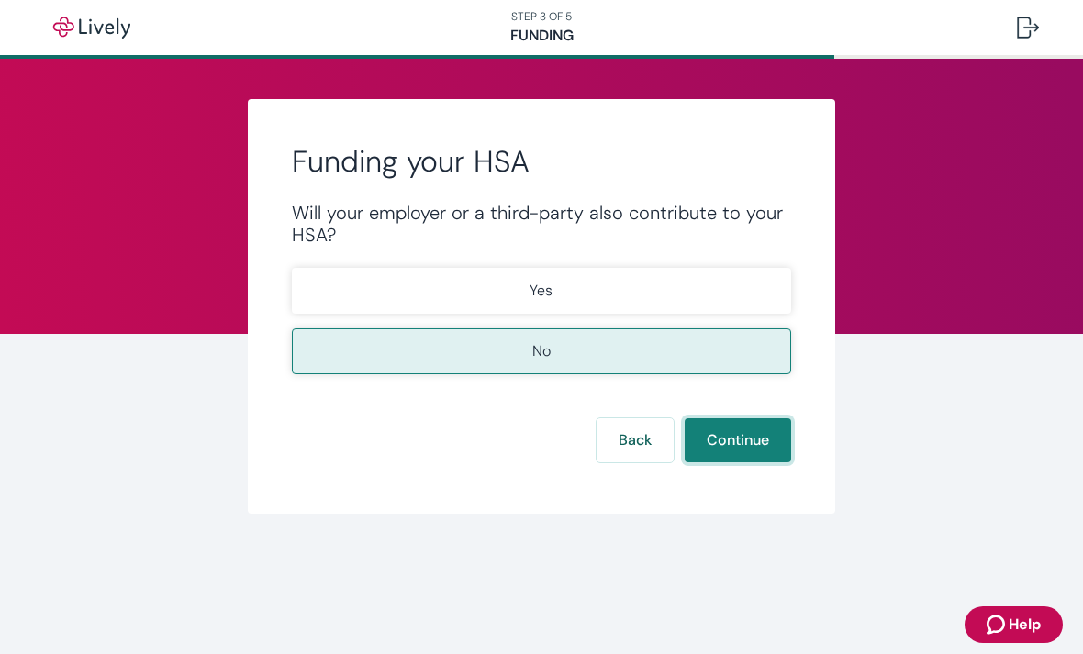
click at [762, 436] on button "Continue" at bounding box center [738, 440] width 106 height 44
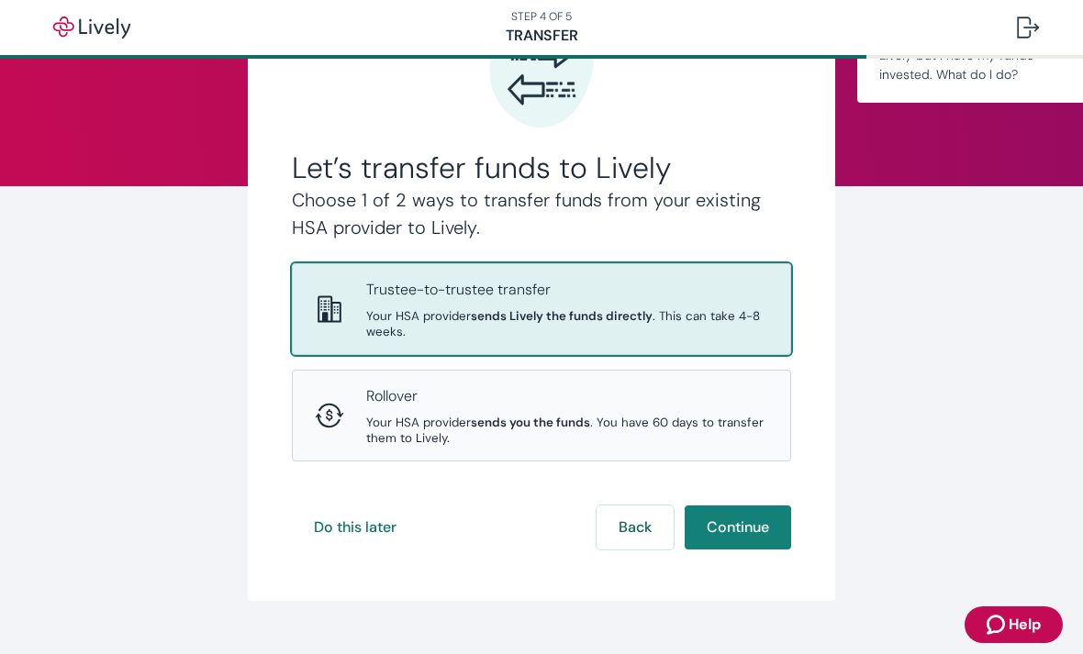
scroll to position [148, 0]
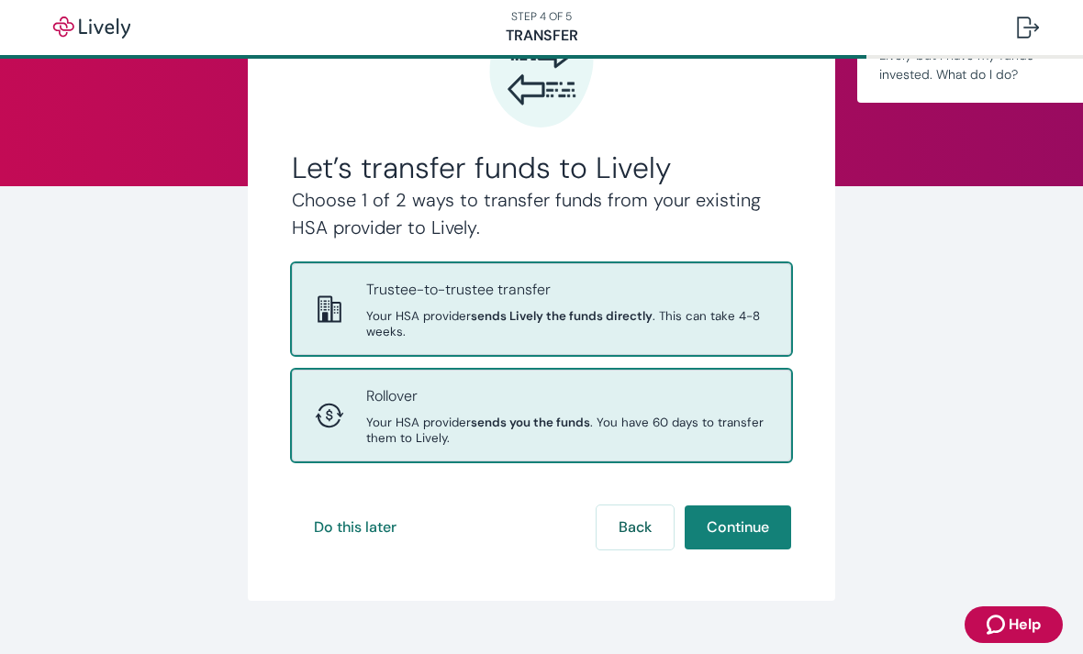
click at [673, 415] on span "Your HSA provider sends you the funds . You have 60 days to transfer them to Li…" at bounding box center [567, 430] width 402 height 31
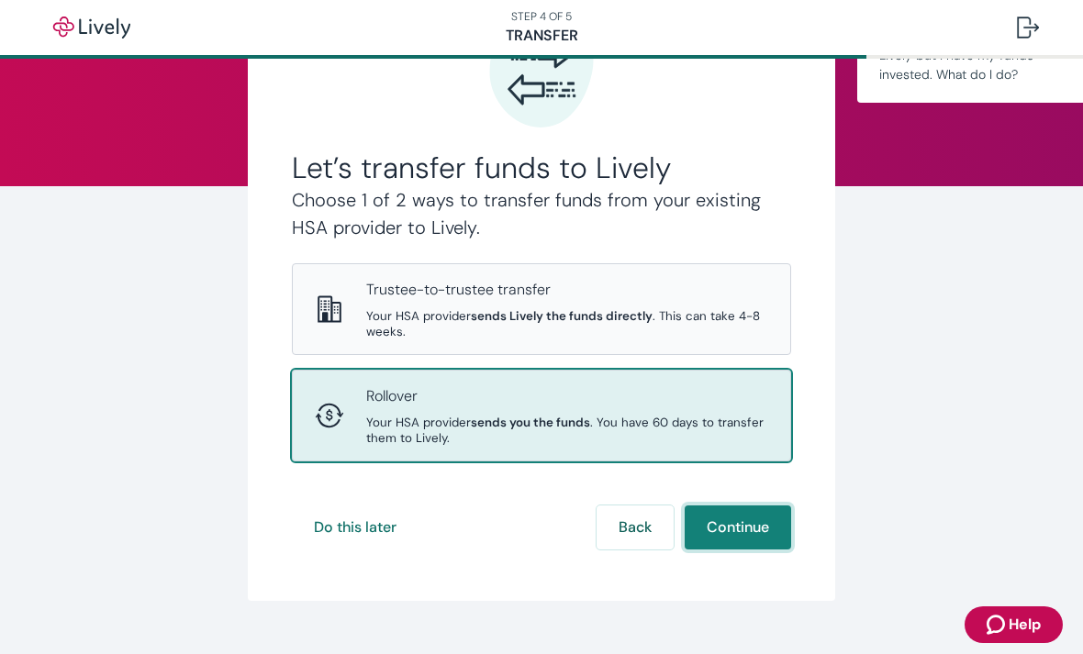
click at [752, 508] on button "Continue" at bounding box center [738, 528] width 106 height 44
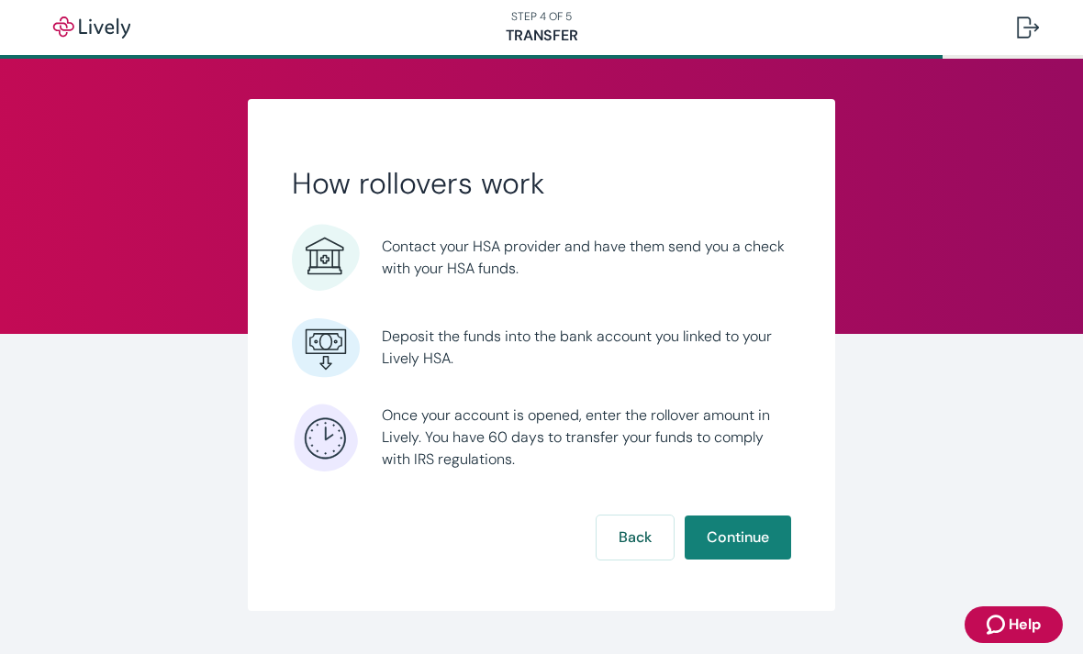
click at [749, 572] on div "How rollovers work Contact your HSA provider and have them send you a check wit…" at bounding box center [541, 355] width 587 height 512
click at [765, 533] on button "Continue" at bounding box center [738, 538] width 106 height 44
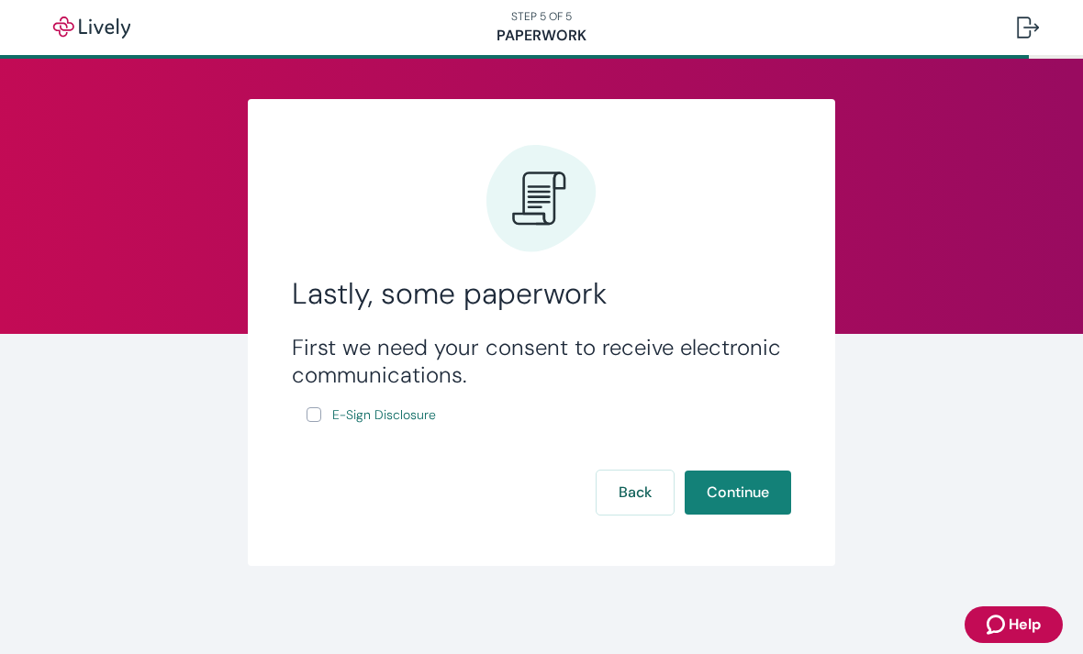
click at [313, 419] on input "E-Sign Disclosure" at bounding box center [313, 414] width 15 height 15
checkbox input "true"
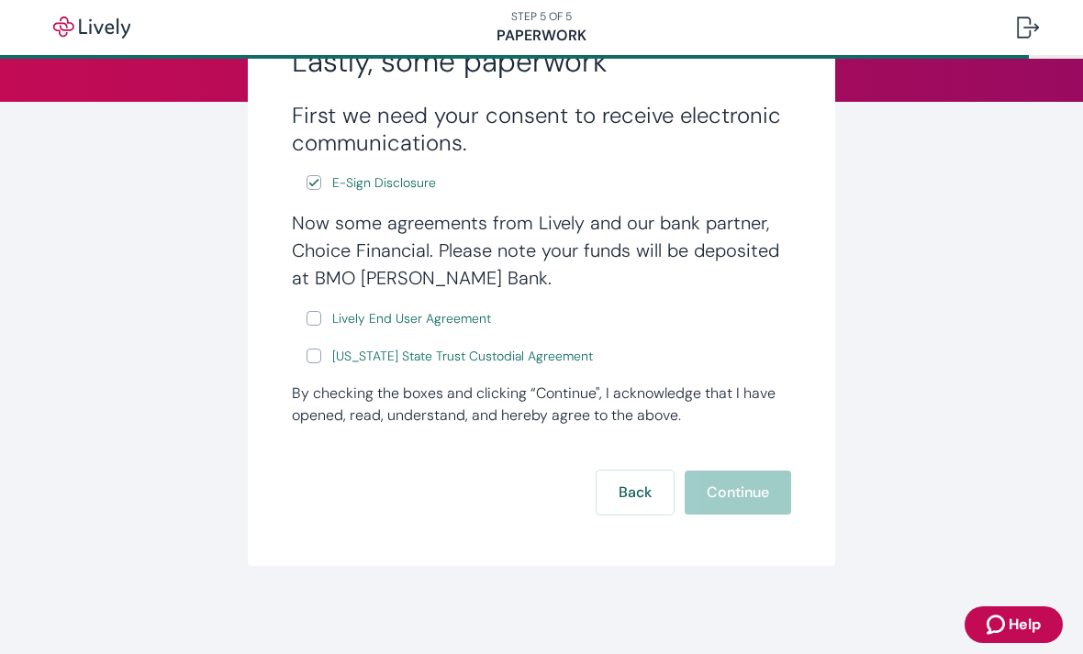
scroll to position [232, 0]
click at [316, 323] on input "Lively End User Agreement" at bounding box center [313, 318] width 15 height 15
checkbox input "true"
click at [328, 362] on link "[US_STATE] State Trust Custodial Agreement" at bounding box center [462, 356] width 268 height 23
click at [317, 361] on input "[US_STATE] State Trust Custodial Agreement" at bounding box center [313, 356] width 15 height 15
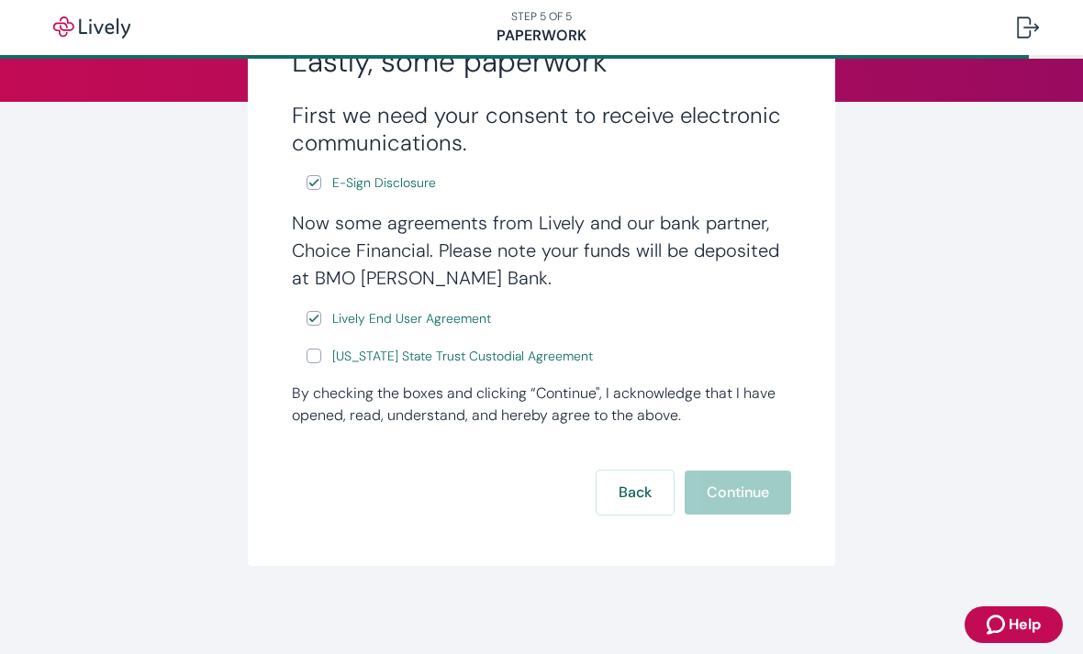
checkbox input "true"
click at [728, 487] on button "Continue" at bounding box center [738, 493] width 106 height 44
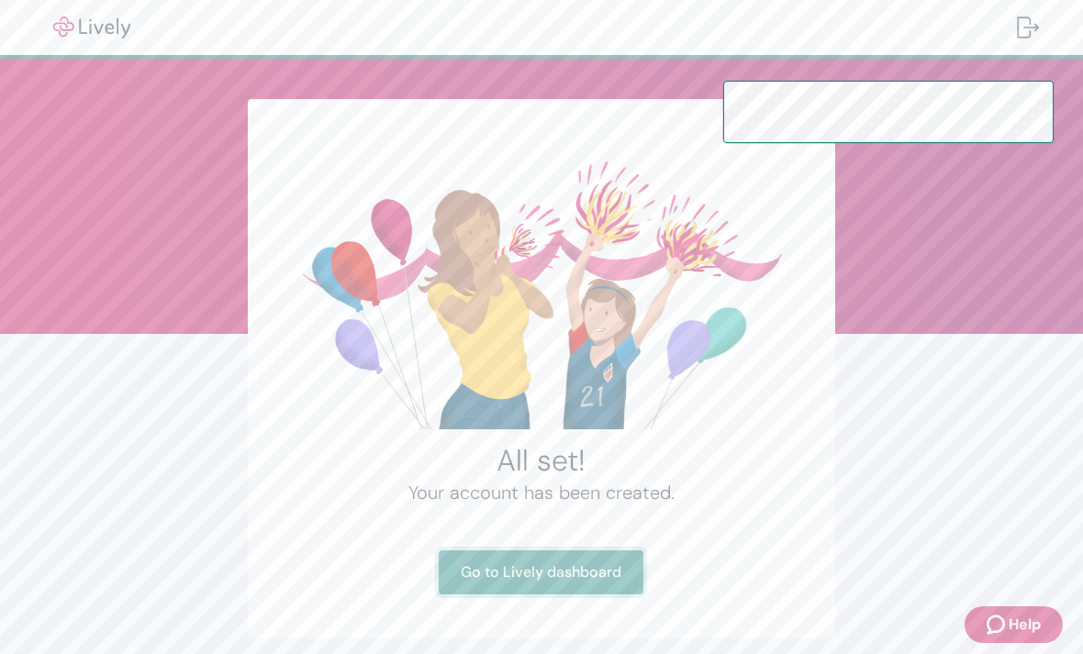
click at [585, 573] on link "Go to Lively dashboard" at bounding box center [541, 573] width 205 height 44
